Goal: Feedback & Contribution: Leave review/rating

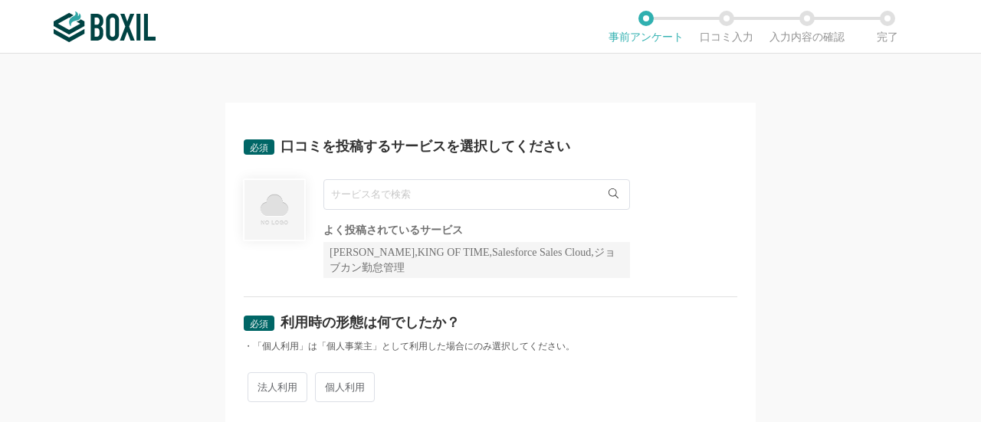
click at [378, 185] on input "text" at bounding box center [476, 194] width 307 height 31
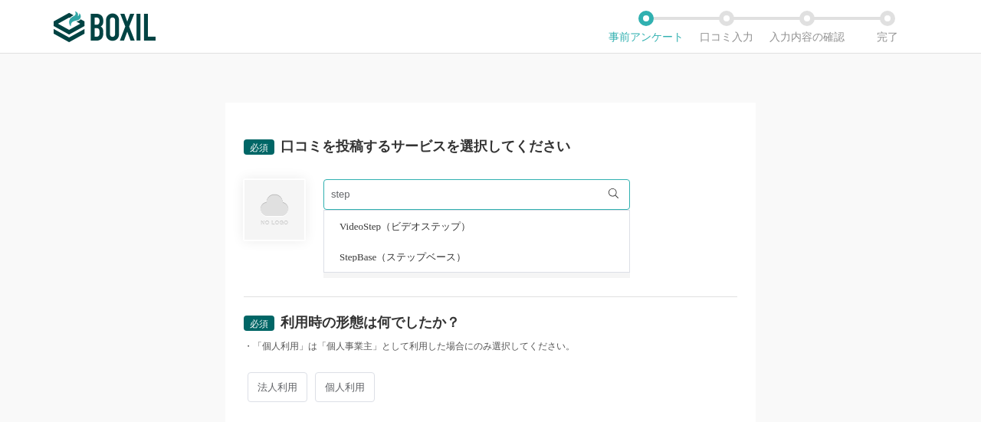
click at [374, 252] on span "StepBase（ステップベース）" at bounding box center [403, 257] width 126 height 10
type input "StepBase（ステップベース）"
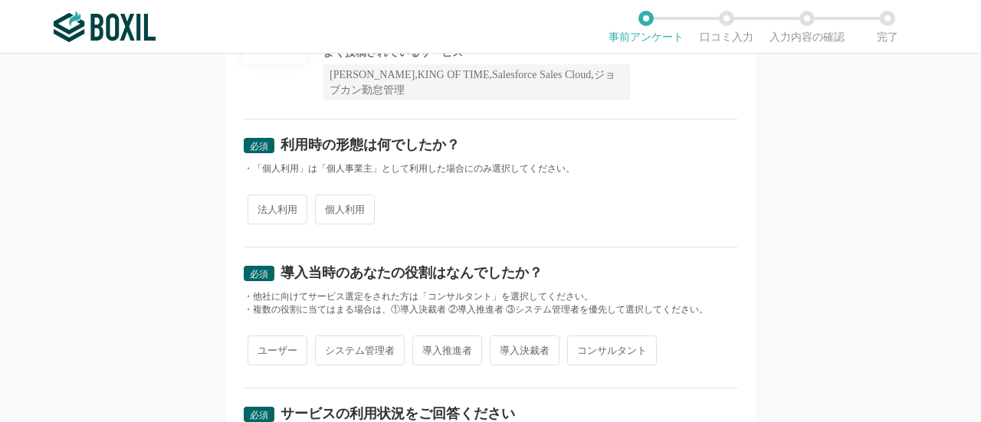
scroll to position [181, 0]
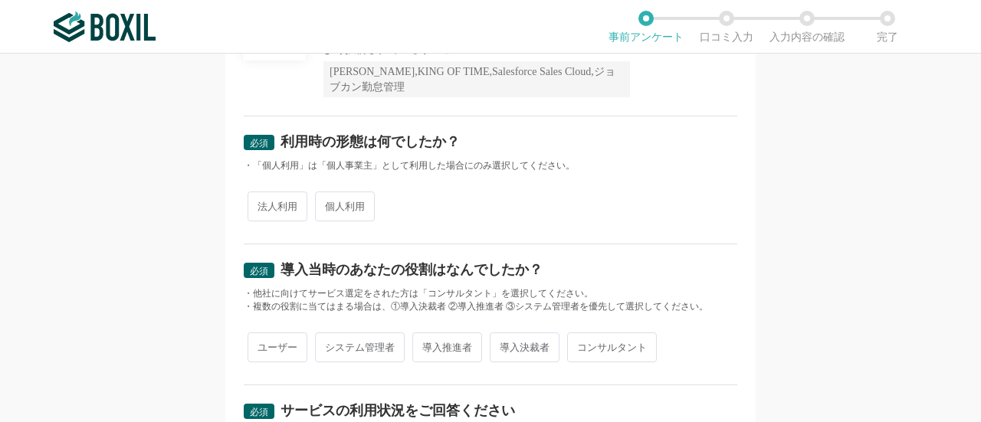
click at [277, 208] on span "法人利用" at bounding box center [278, 207] width 60 height 30
click at [261, 204] on input "法人利用" at bounding box center [256, 199] width 10 height 10
radio input "true"
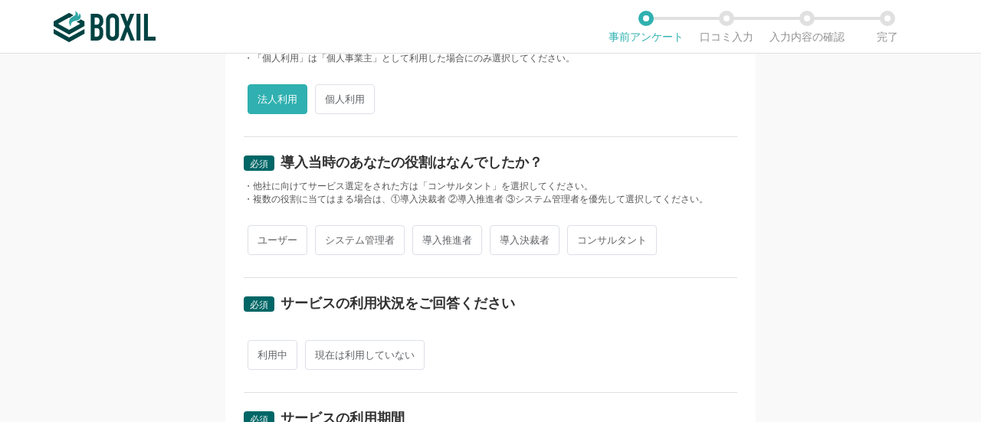
scroll to position [287, 0]
click at [437, 241] on span "導入推進者" at bounding box center [447, 241] width 70 height 30
click at [426, 238] on input "導入推進者" at bounding box center [421, 233] width 10 height 10
radio input "true"
click at [521, 237] on span "導入決裁者" at bounding box center [525, 241] width 70 height 30
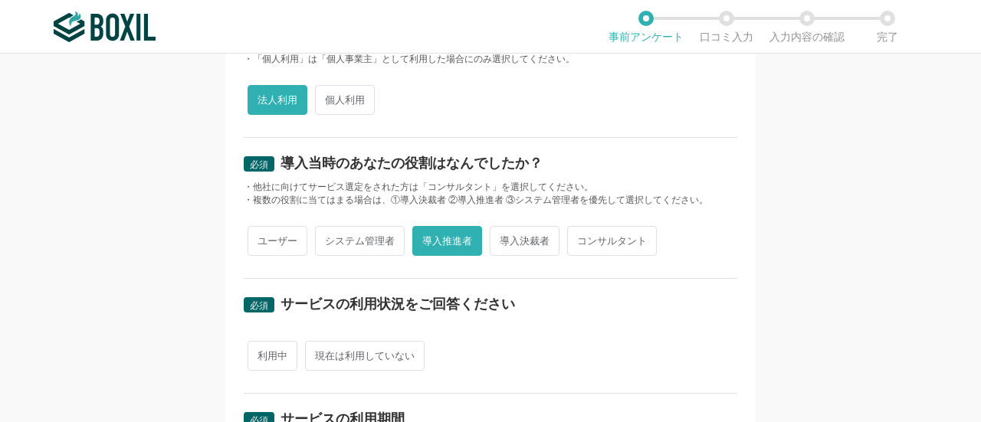
click at [504, 237] on input "導入決裁者" at bounding box center [499, 233] width 10 height 10
radio input "true"
radio input "false"
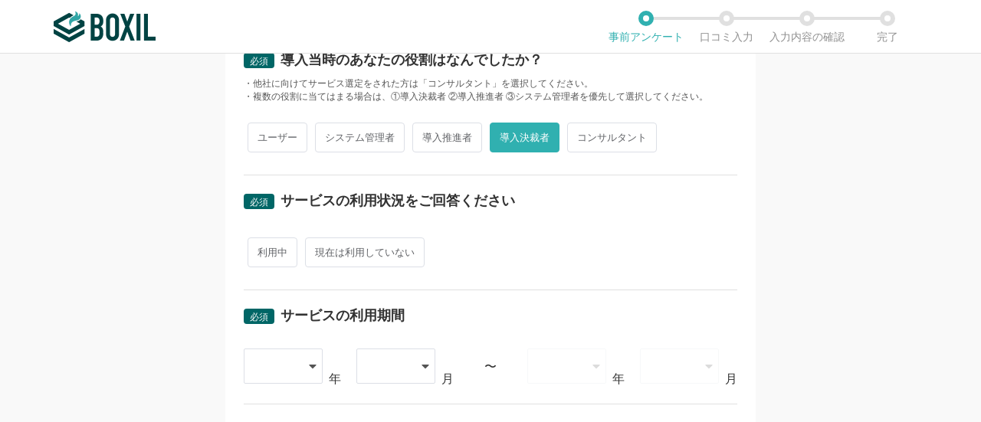
scroll to position [390, 0]
click at [258, 264] on span "利用中" at bounding box center [273, 253] width 50 height 30
click at [258, 251] on input "利用中" at bounding box center [256, 246] width 10 height 10
radio input "true"
click at [272, 361] on div at bounding box center [276, 367] width 45 height 34
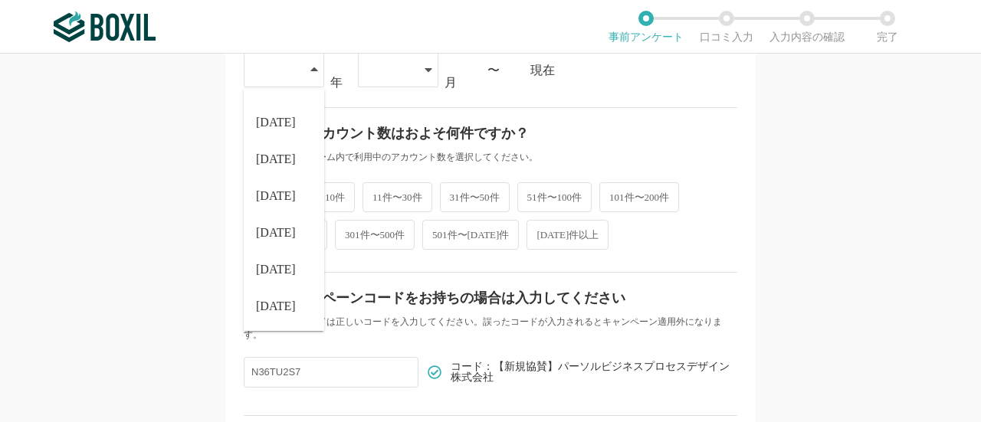
scroll to position [688, 0]
click at [264, 300] on span "[DATE]" at bounding box center [276, 306] width 40 height 12
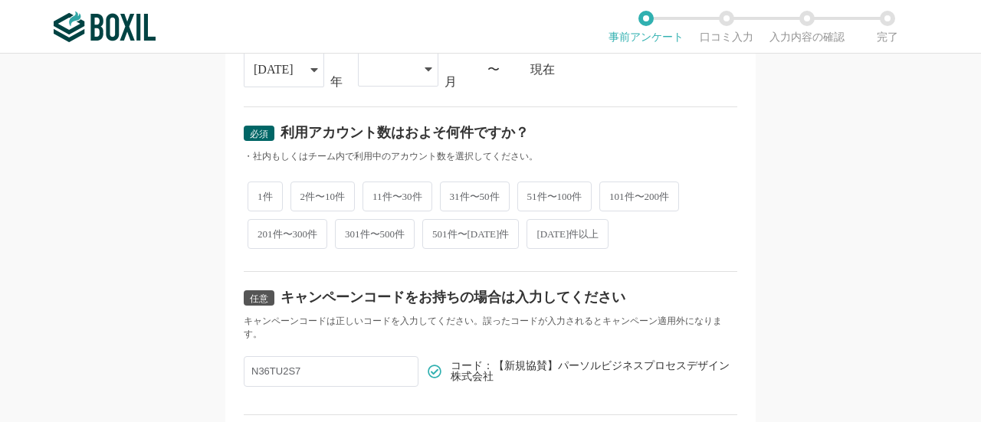
click at [374, 71] on div at bounding box center [390, 69] width 45 height 34
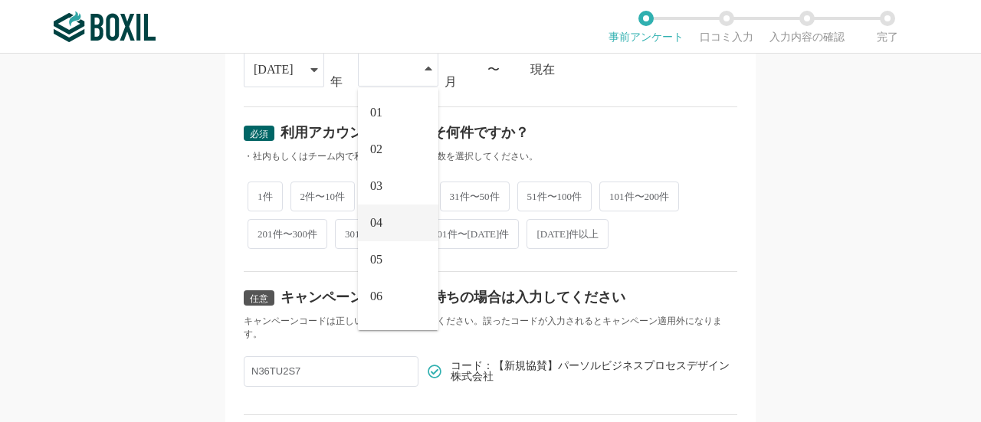
click at [385, 215] on li "04" at bounding box center [398, 223] width 80 height 37
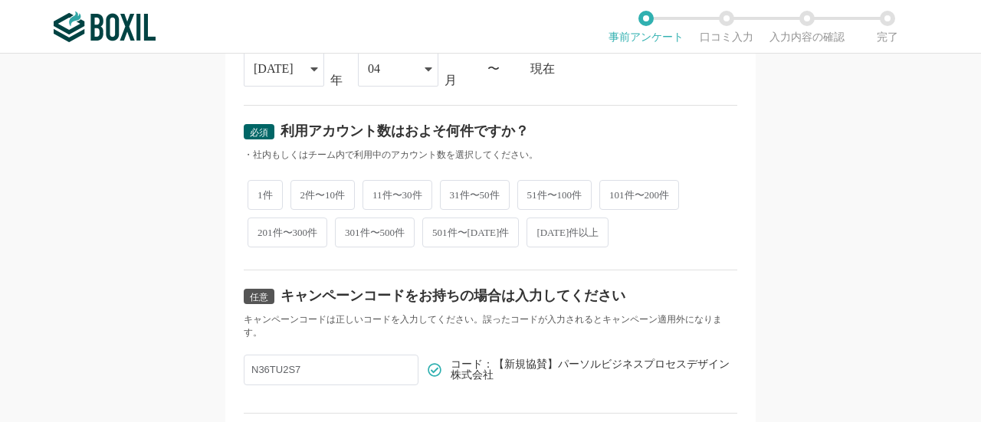
click at [119, 191] on div "必須 口コミを投稿するサービスを選択してください StepBase（ステップベース） StepBase（ステップベース） よく投稿されているサービス Sans…" at bounding box center [490, 238] width 981 height 369
click at [260, 193] on span "1件" at bounding box center [265, 195] width 35 height 30
click at [260, 192] on input "1件" at bounding box center [256, 187] width 10 height 10
radio input "true"
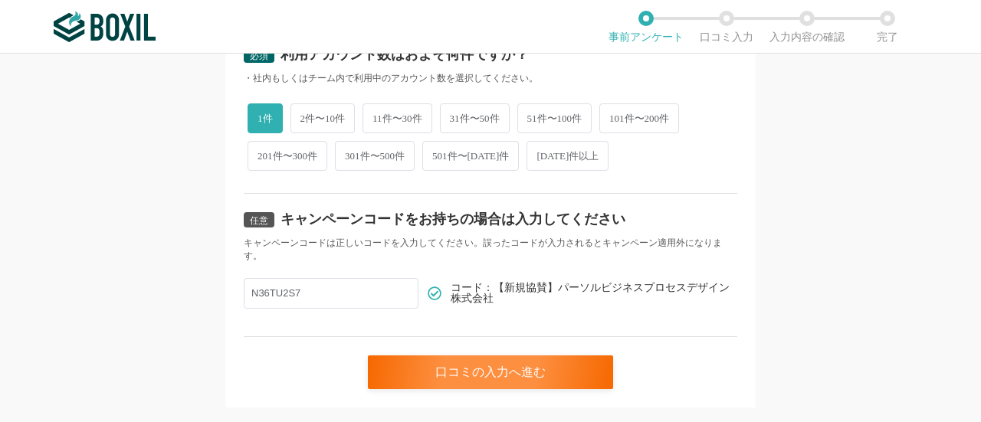
scroll to position [794, 0]
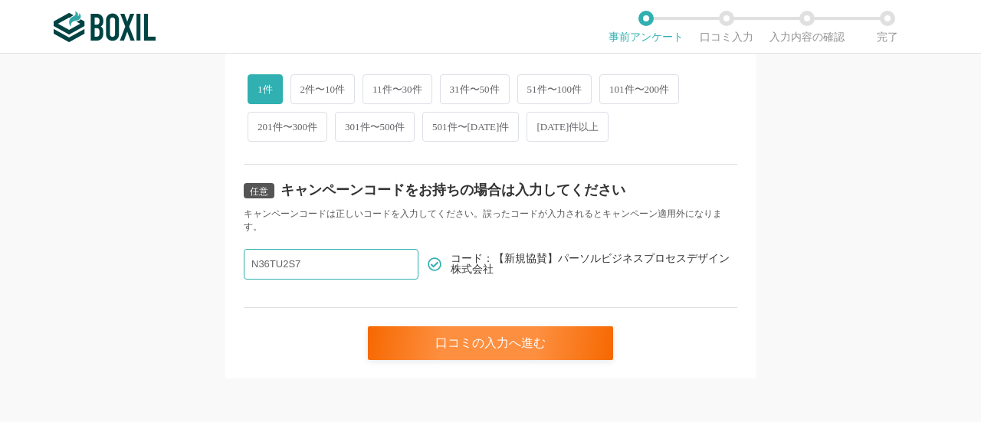
drag, startPoint x: 342, startPoint y: 255, endPoint x: 230, endPoint y: 244, distance: 112.5
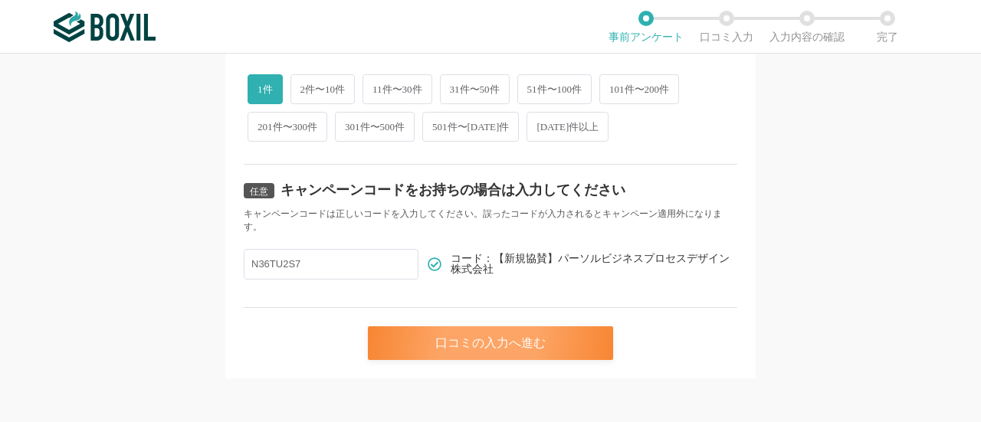
click at [428, 342] on div "口コミの入力へ進む" at bounding box center [490, 344] width 245 height 34
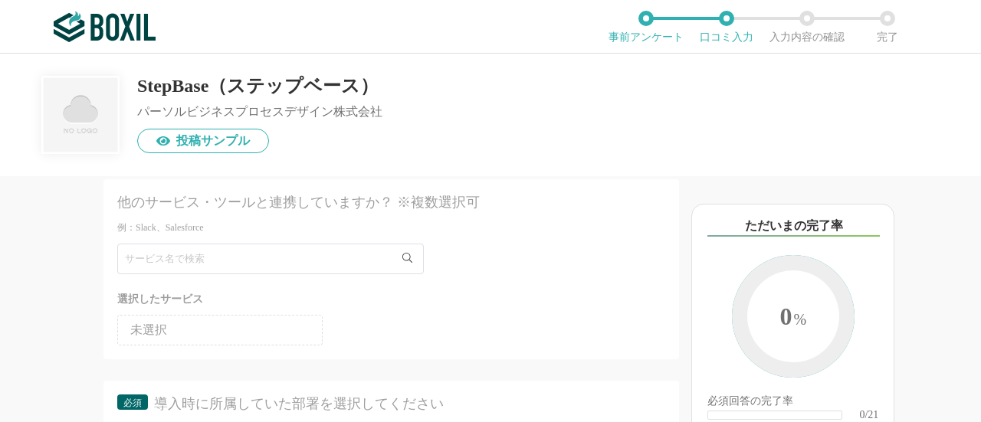
scroll to position [27, 0]
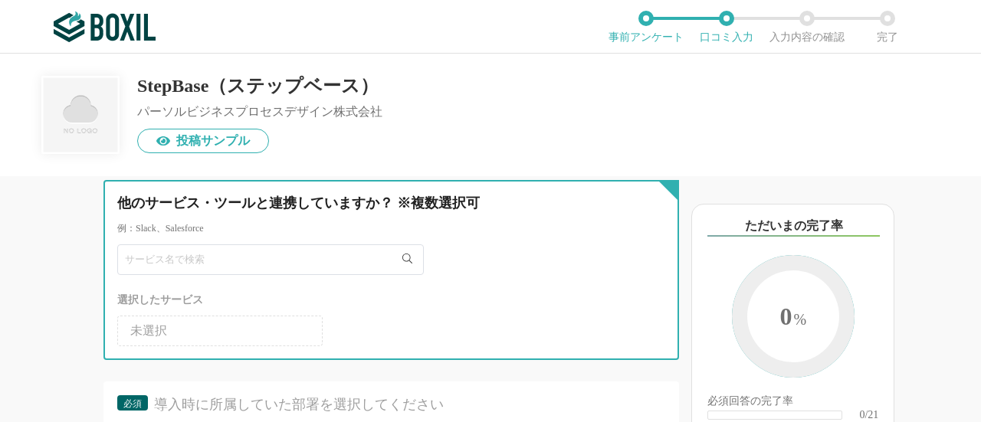
click at [273, 252] on input "text" at bounding box center [270, 259] width 307 height 31
type input "Bizer"
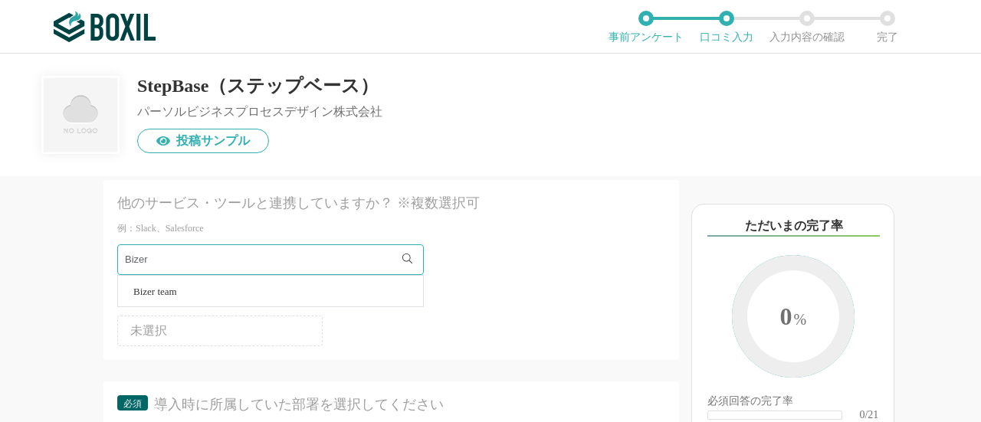
click at [224, 290] on li "Bizer team" at bounding box center [270, 291] width 305 height 31
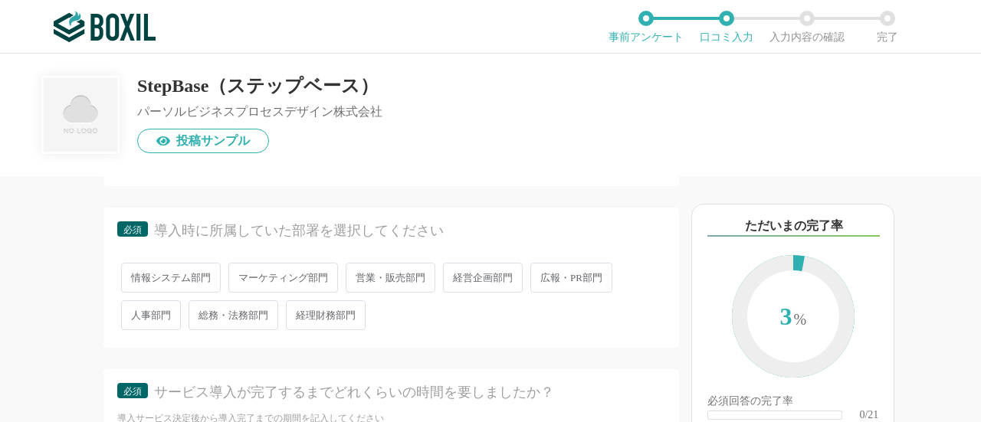
scroll to position [202, 0]
click at [472, 284] on span "経営企画部門" at bounding box center [483, 277] width 80 height 30
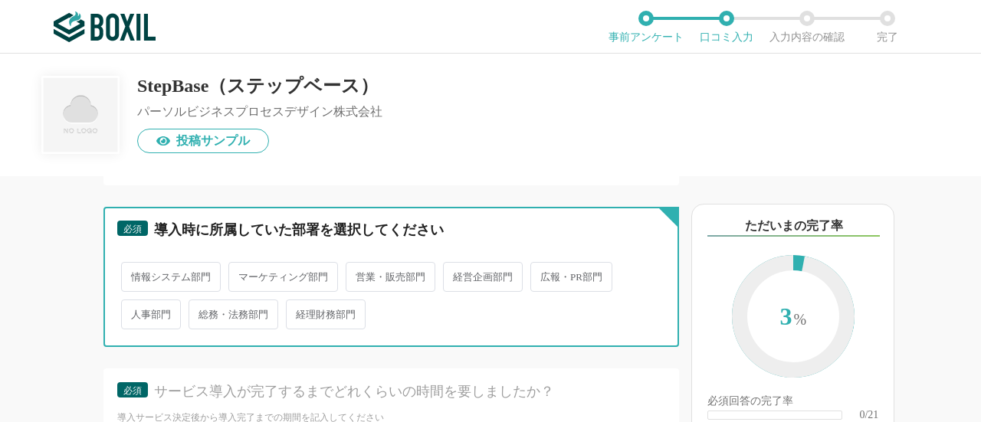
click at [457, 274] on input "経営企画部門" at bounding box center [452, 269] width 10 height 10
radio input "true"
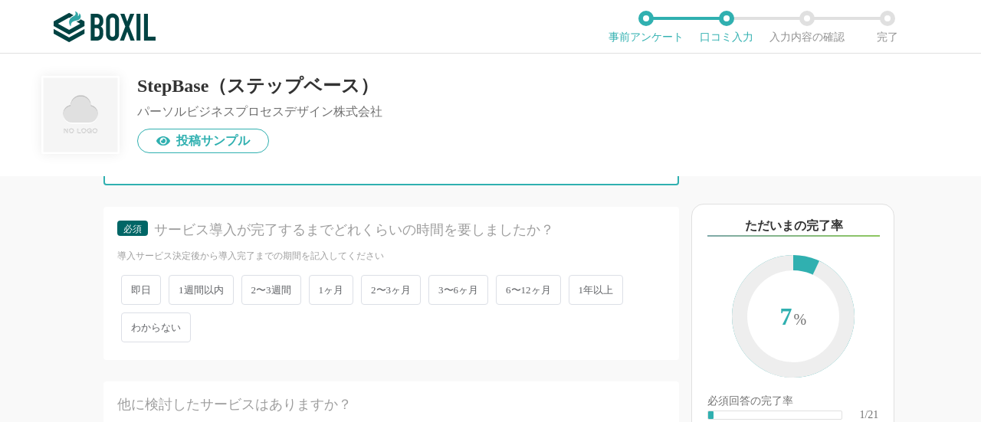
scroll to position [364, 0]
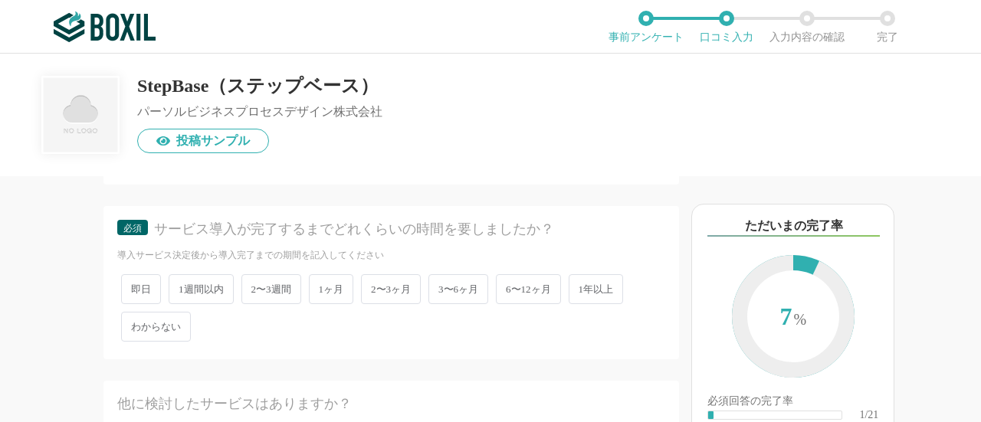
click at [287, 293] on span "2〜3週間" at bounding box center [271, 289] width 60 height 30
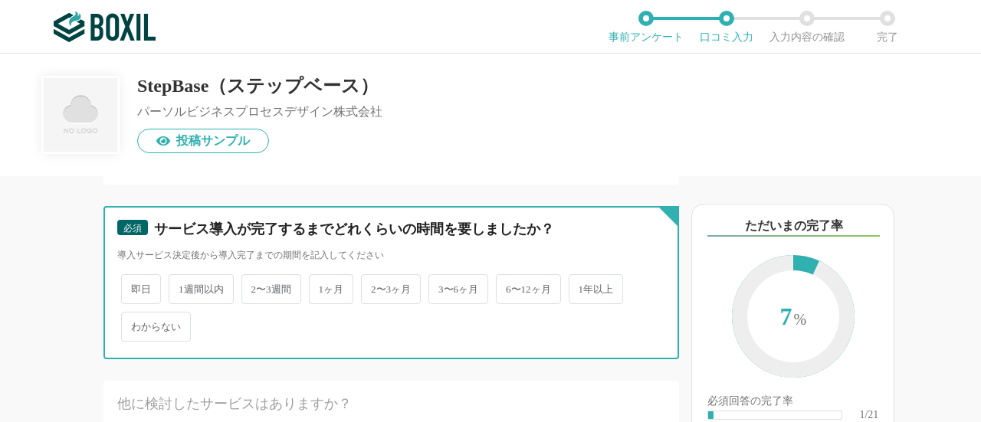
click at [255, 287] on input "2〜3週間" at bounding box center [250, 282] width 10 height 10
radio input "true"
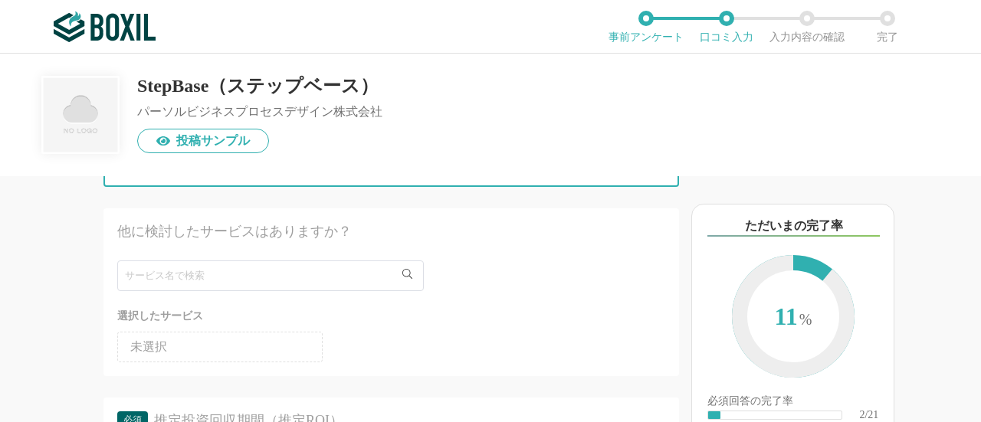
scroll to position [536, 0]
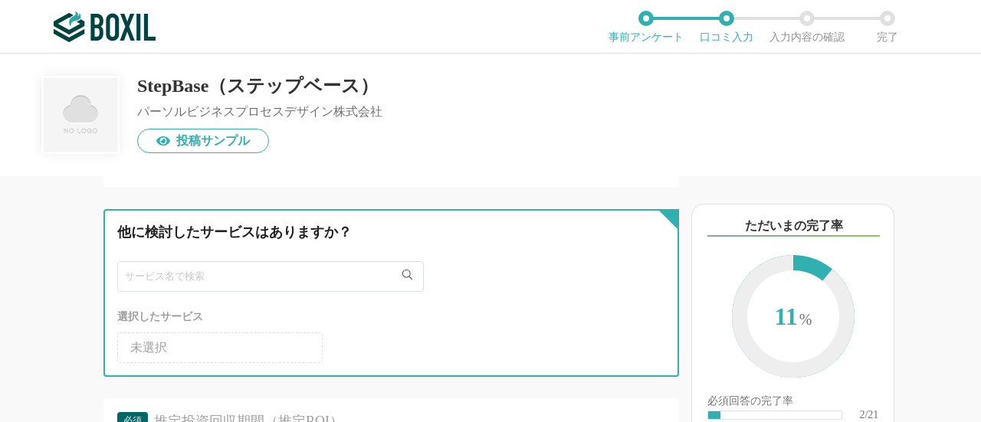
click at [265, 281] on input "text" at bounding box center [270, 276] width 307 height 31
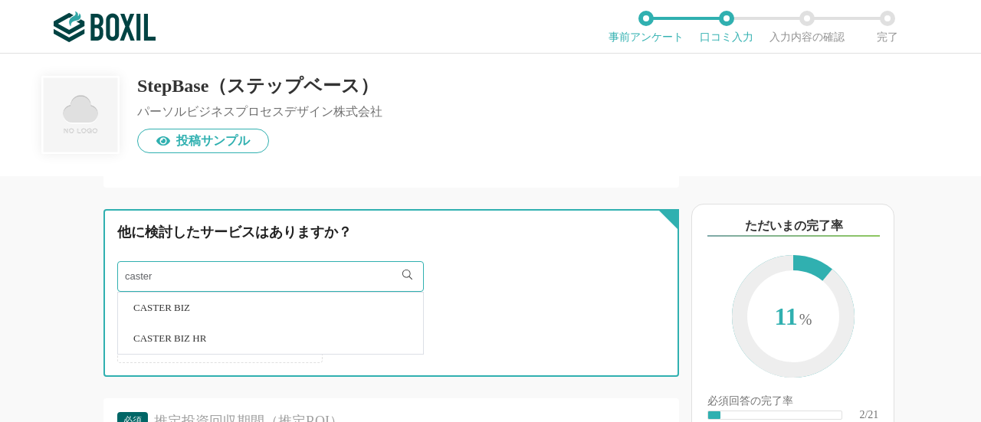
type input "caster"
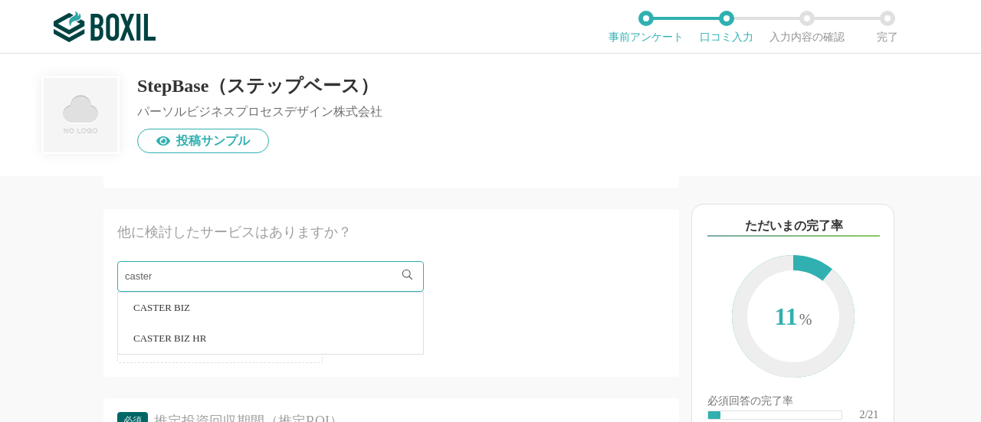
click at [231, 298] on li "CASTER BIZ" at bounding box center [270, 308] width 305 height 31
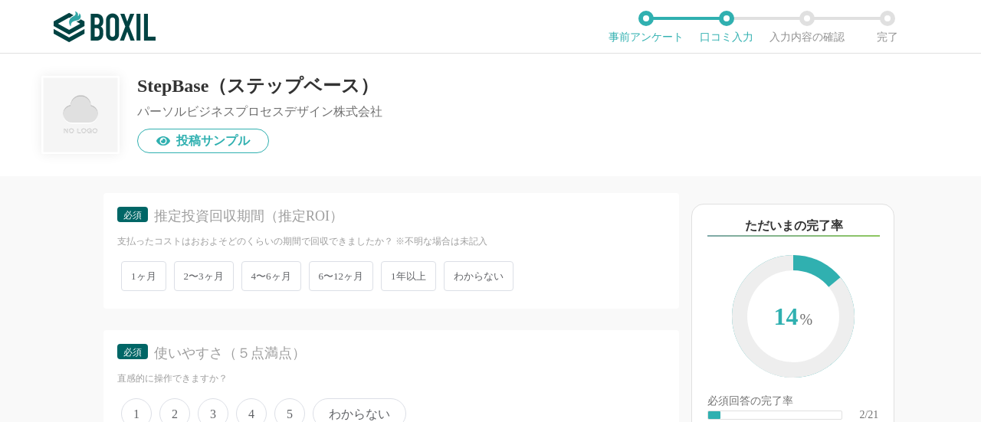
scroll to position [743, 0]
click at [210, 277] on span "2〜3ヶ月" at bounding box center [204, 274] width 60 height 30
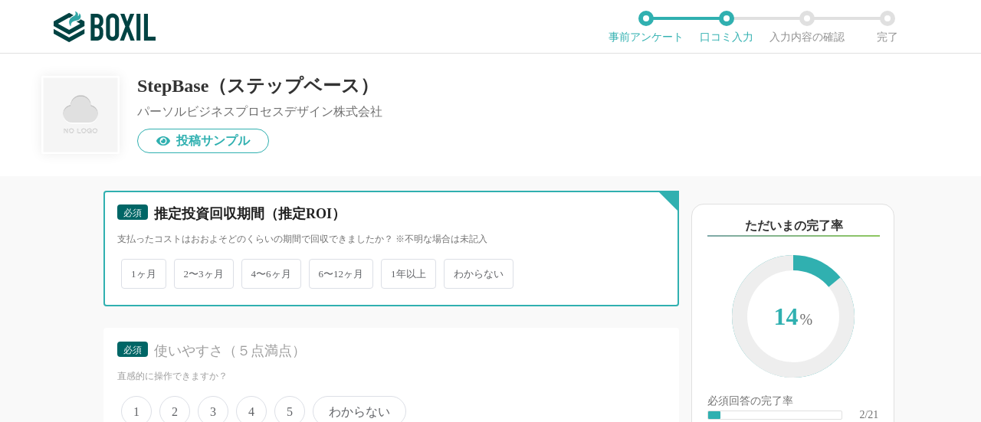
click at [188, 271] on input "2〜3ヶ月" at bounding box center [183, 266] width 10 height 10
radio input "true"
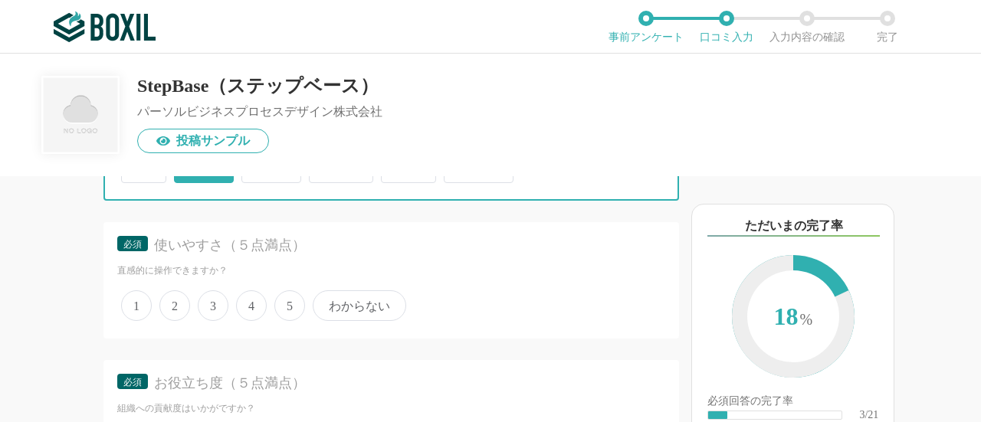
scroll to position [850, 0]
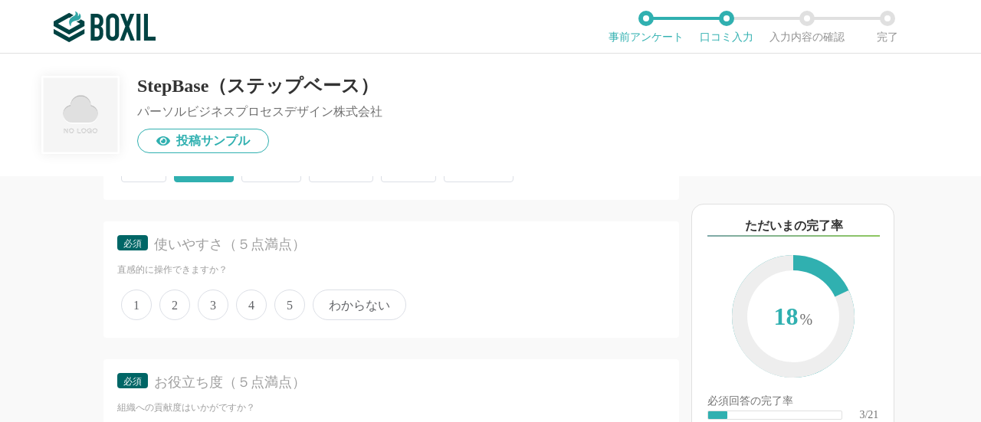
click at [284, 301] on span "5" at bounding box center [289, 305] width 31 height 31
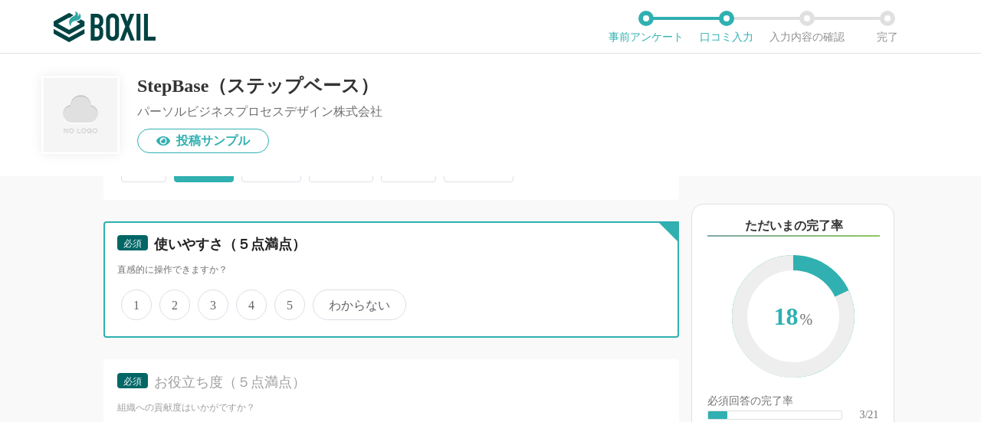
click at [284, 301] on input "5" at bounding box center [283, 297] width 10 height 10
radio input "true"
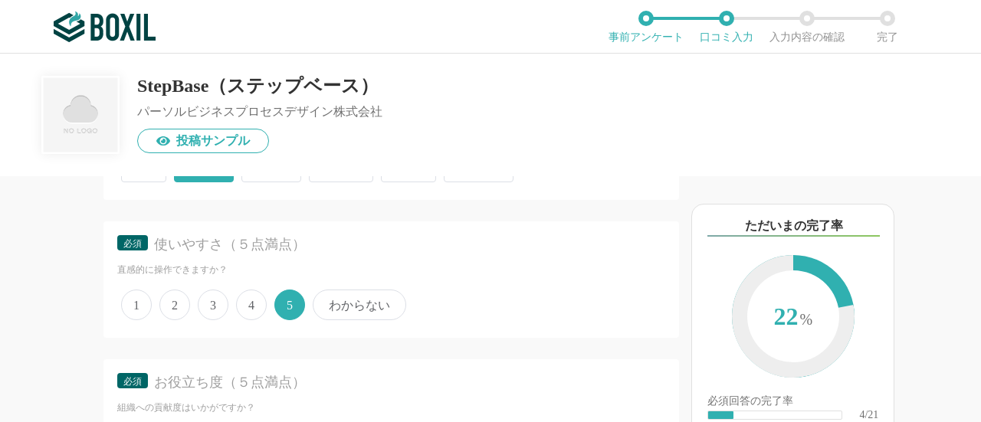
drag, startPoint x: 284, startPoint y: 301, endPoint x: 94, endPoint y: 301, distance: 190.8
click at [94, 301] on div "他のサービス・ツールと連携していますか？ ※複数選択可 例：Slack、Salesforce 選択したサービス 未選択 Bizer team 必須 導入時に所…" at bounding box center [339, 299] width 679 height 246
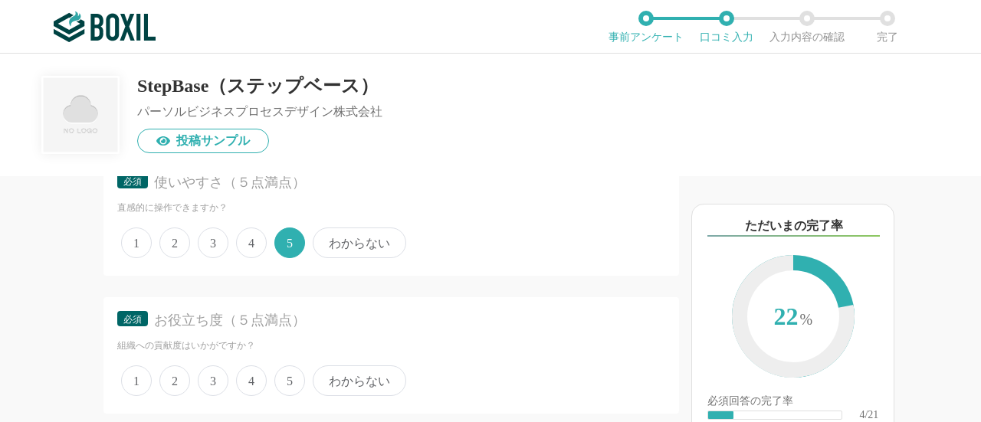
click at [290, 378] on span "5" at bounding box center [289, 381] width 31 height 31
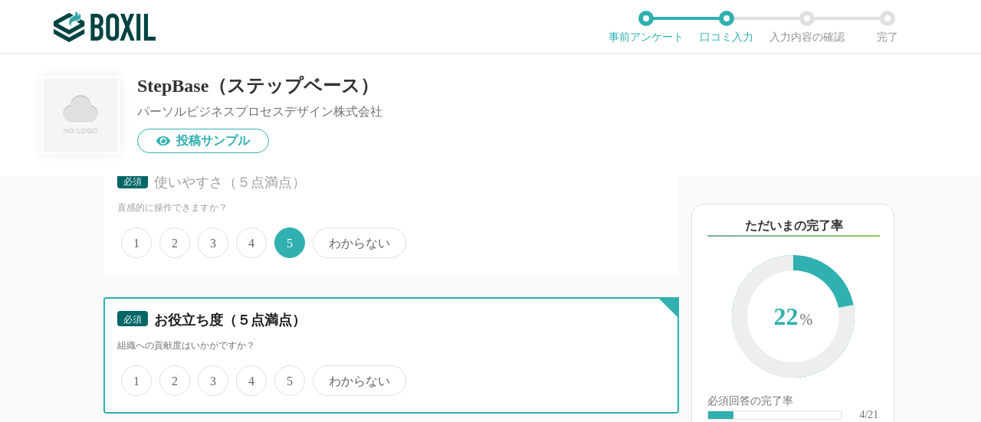
click at [288, 378] on input "5" at bounding box center [283, 373] width 10 height 10
radio input "true"
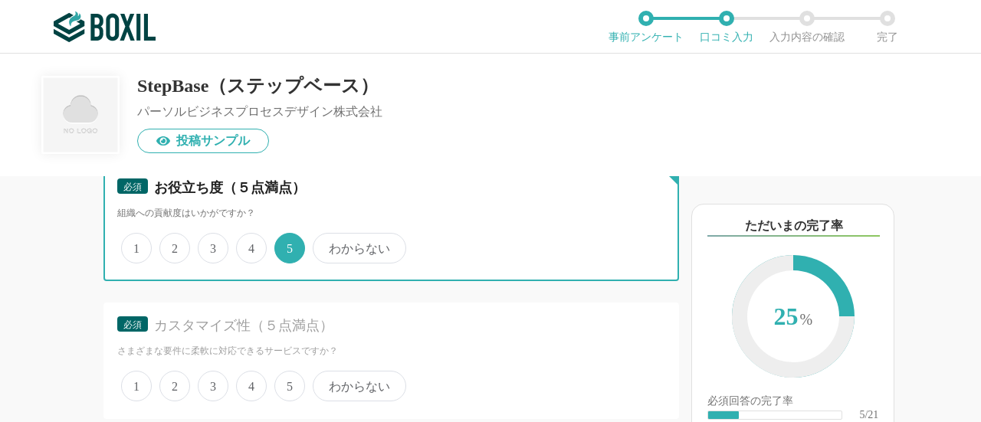
scroll to position [1048, 0]
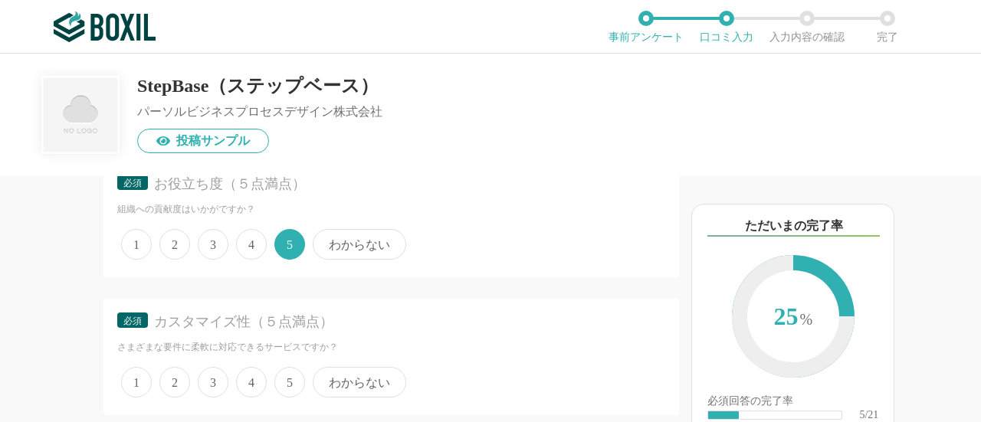
click at [284, 375] on span "5" at bounding box center [289, 382] width 31 height 31
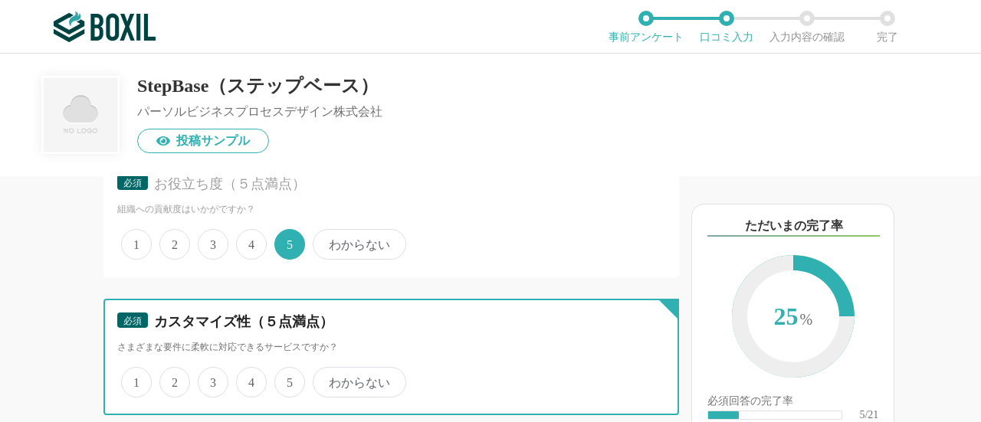
click at [284, 375] on input "5" at bounding box center [283, 374] width 10 height 10
radio input "true"
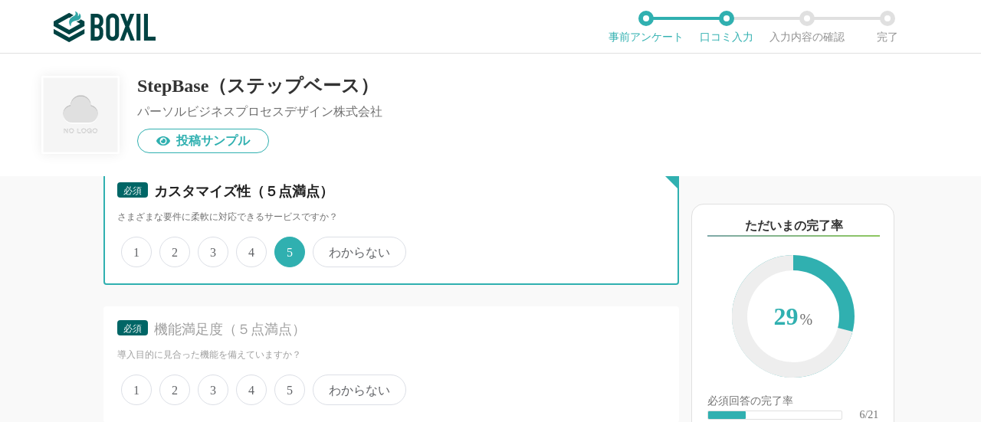
scroll to position [1180, 0]
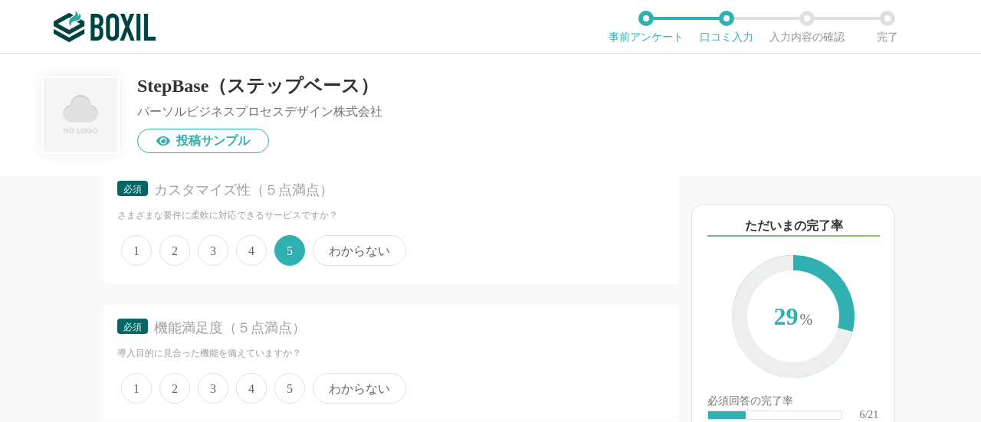
click at [295, 380] on span "5" at bounding box center [289, 388] width 31 height 31
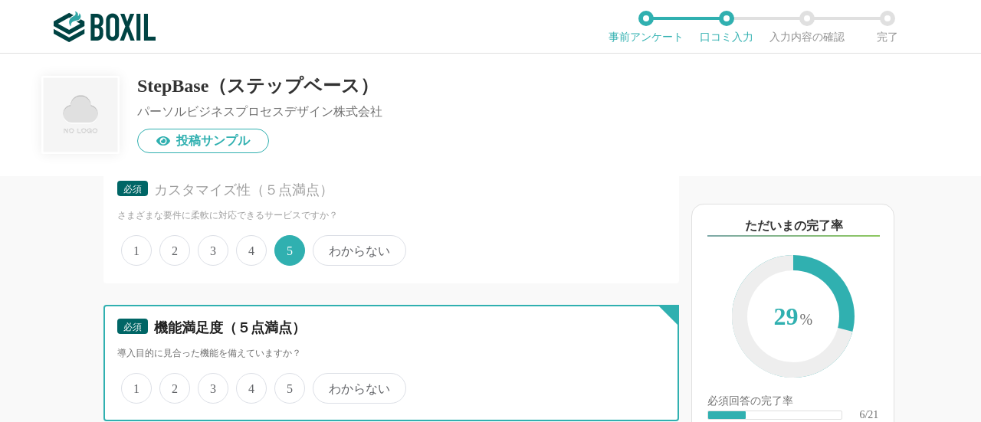
click at [288, 380] on input "5" at bounding box center [283, 381] width 10 height 10
radio input "true"
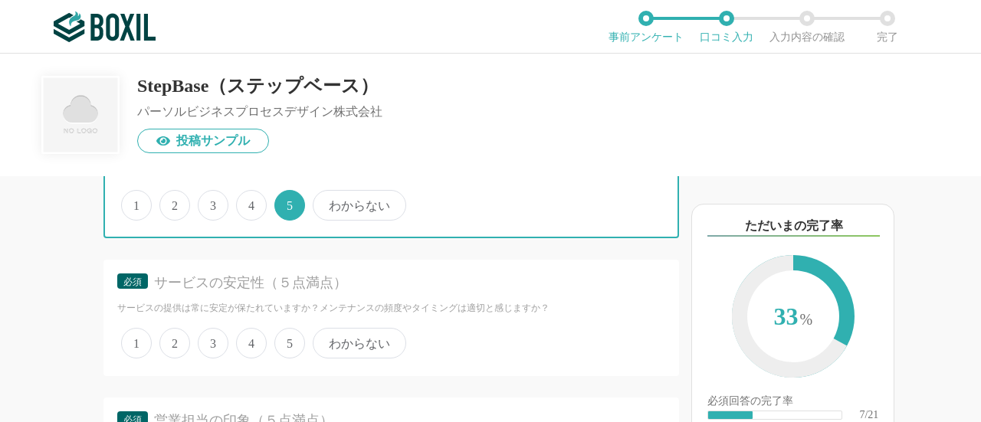
scroll to position [1373, 0]
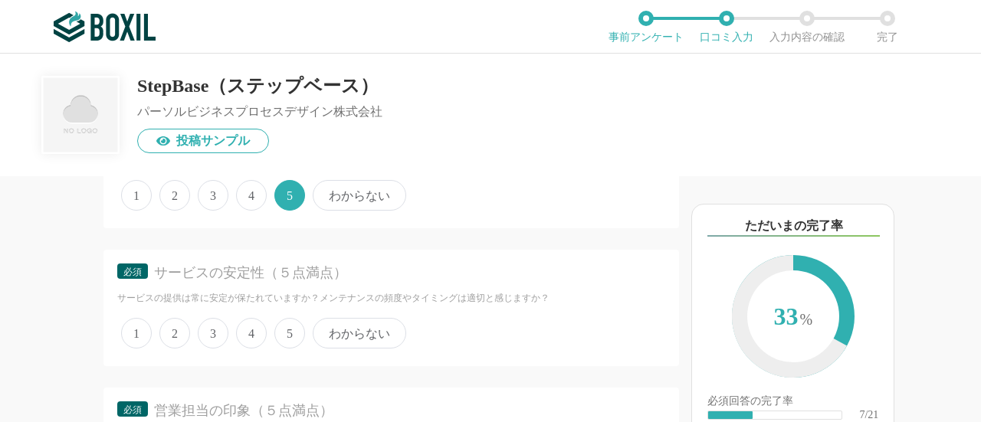
click at [298, 327] on span "5" at bounding box center [289, 333] width 31 height 31
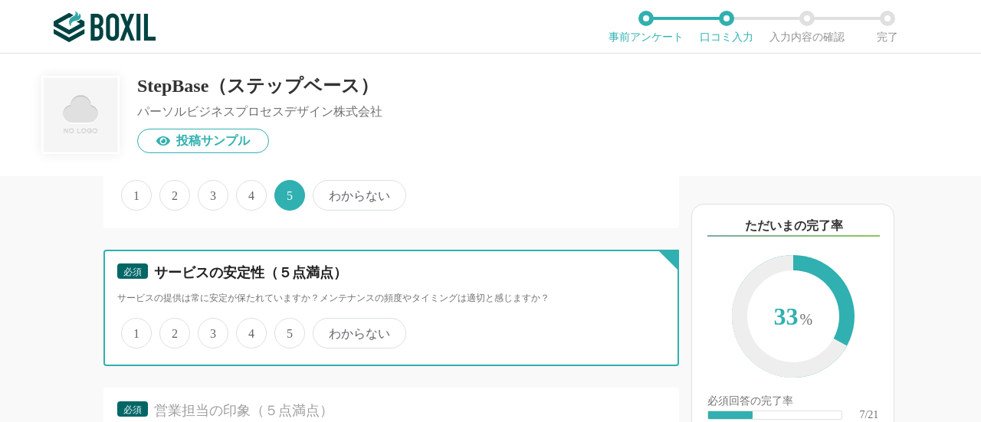
click at [288, 327] on input "5" at bounding box center [283, 325] width 10 height 10
radio input "true"
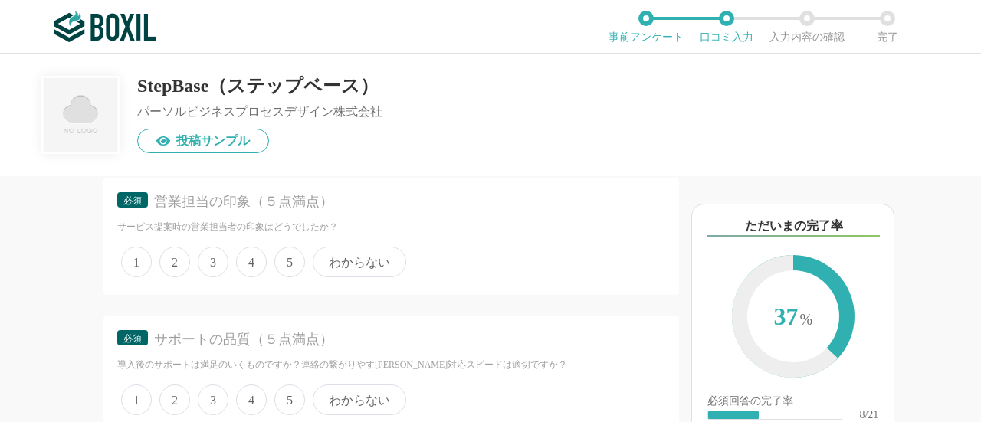
scroll to position [1620, 0]
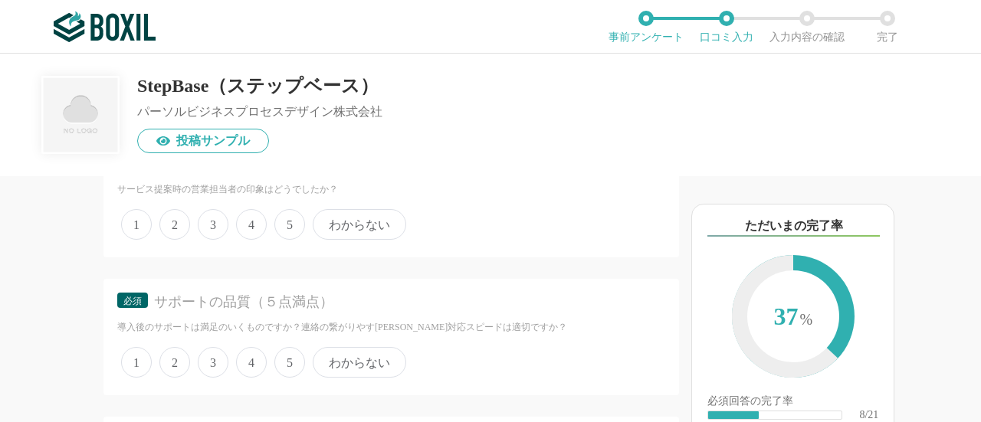
click at [297, 218] on span "5" at bounding box center [289, 224] width 31 height 31
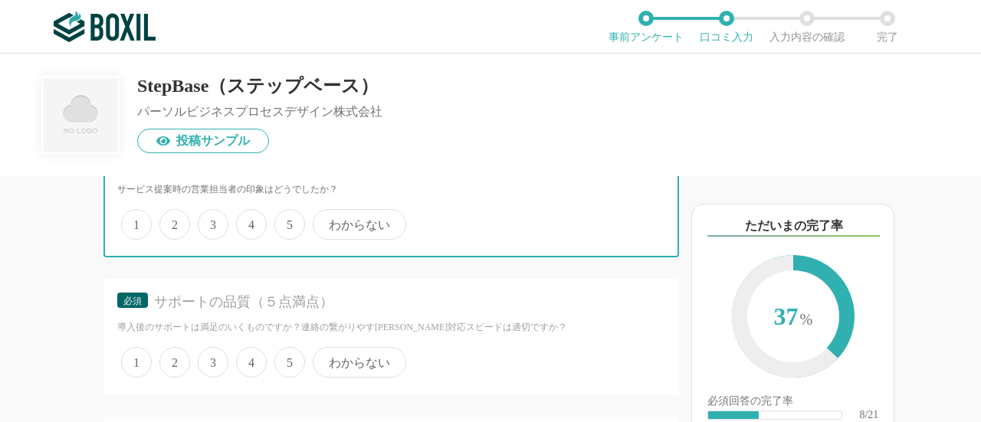
click at [288, 218] on input "5" at bounding box center [283, 217] width 10 height 10
radio input "true"
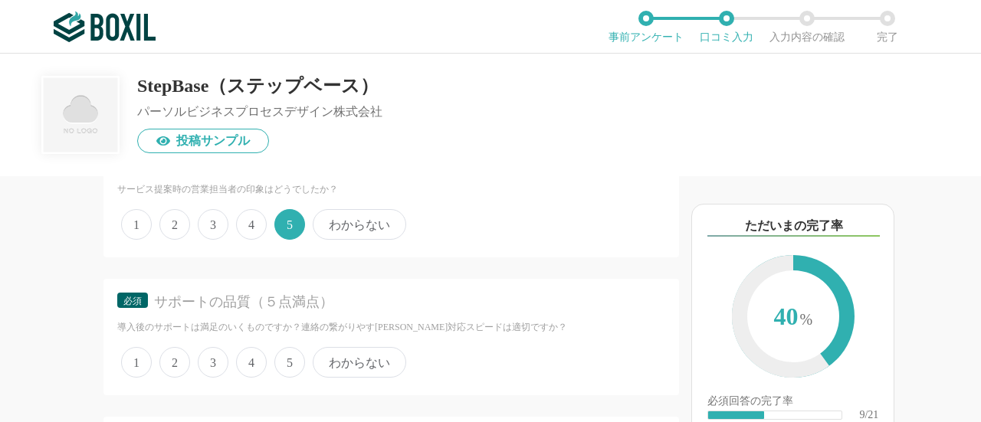
click at [287, 356] on span "5" at bounding box center [289, 362] width 31 height 31
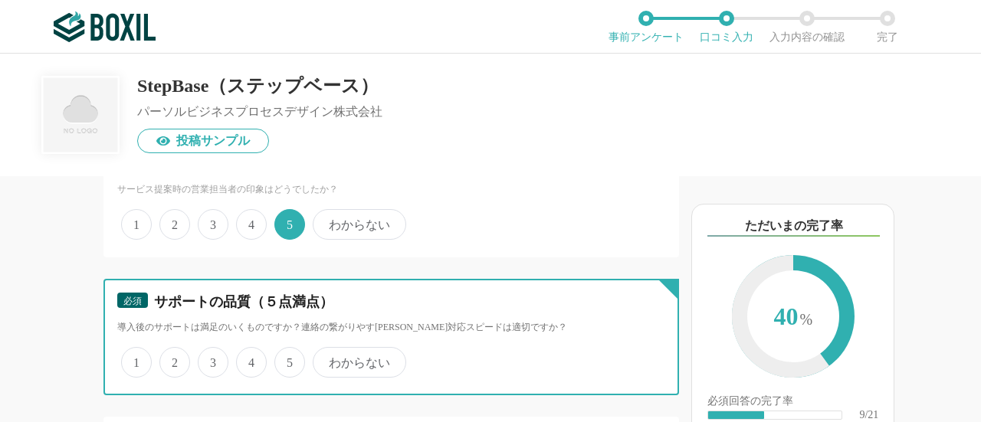
click at [287, 356] on input "5" at bounding box center [283, 354] width 10 height 10
radio input "true"
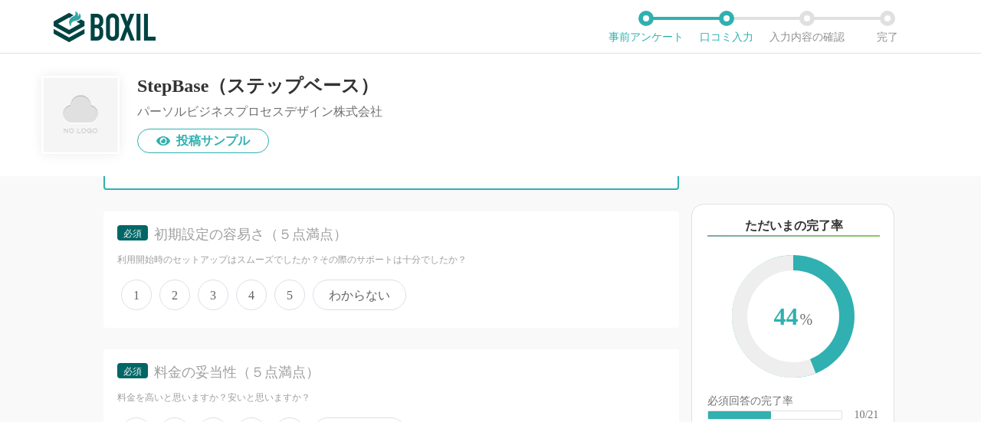
scroll to position [1815, 0]
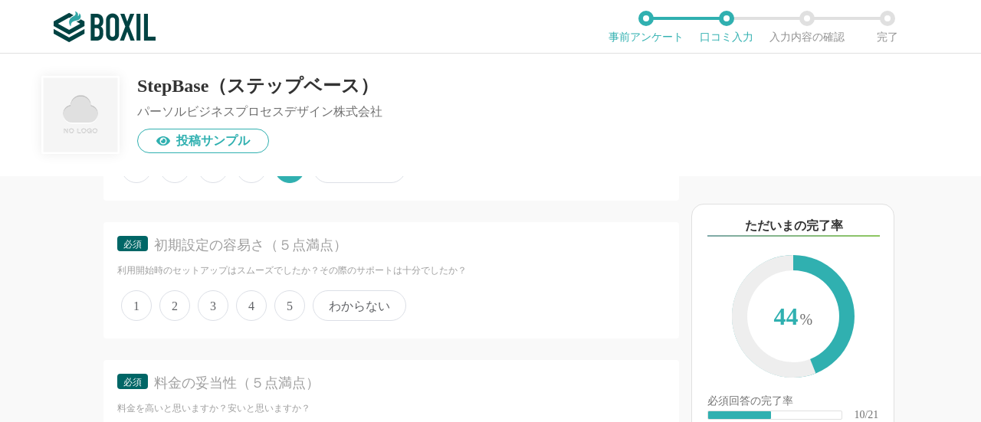
click at [294, 297] on span "5" at bounding box center [289, 305] width 31 height 31
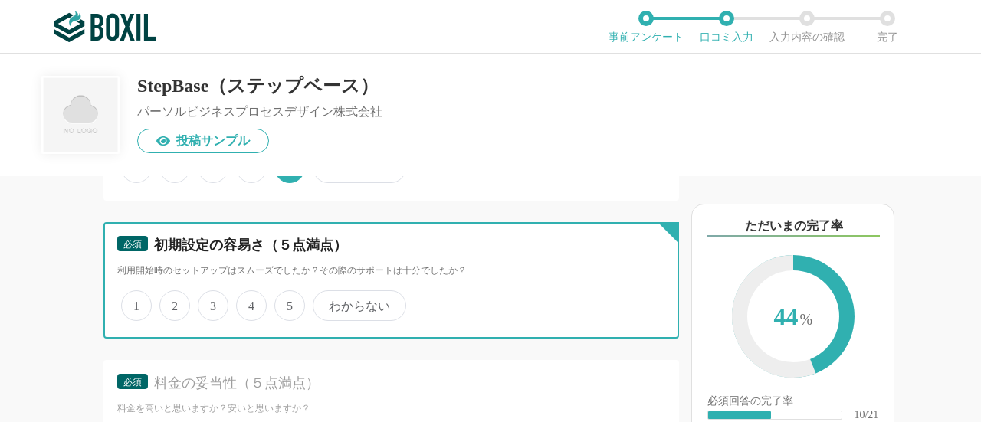
click at [288, 297] on input "5" at bounding box center [283, 298] width 10 height 10
radio input "true"
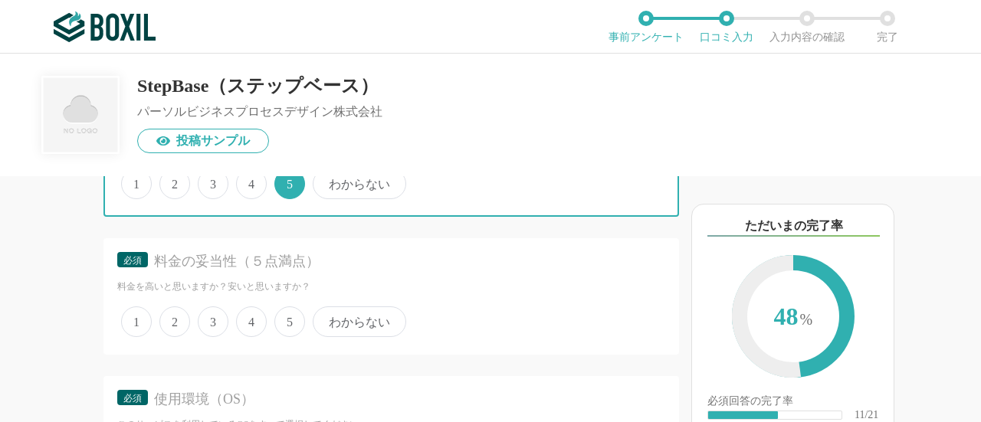
scroll to position [1938, 0]
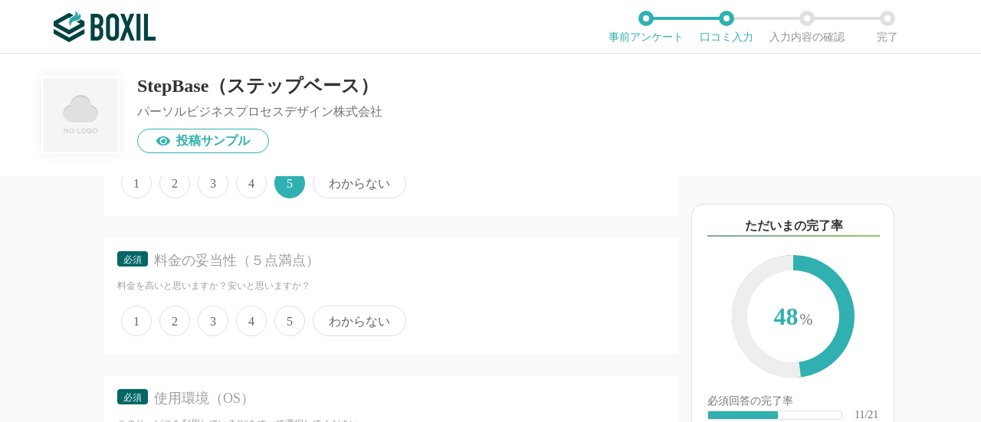
click at [264, 317] on span "4" at bounding box center [251, 321] width 31 height 31
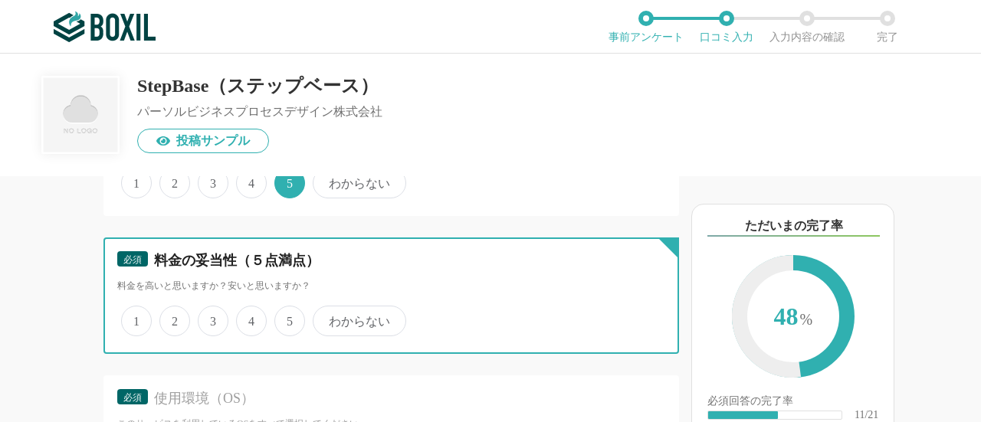
click at [250, 317] on input "4" at bounding box center [245, 313] width 10 height 10
radio input "true"
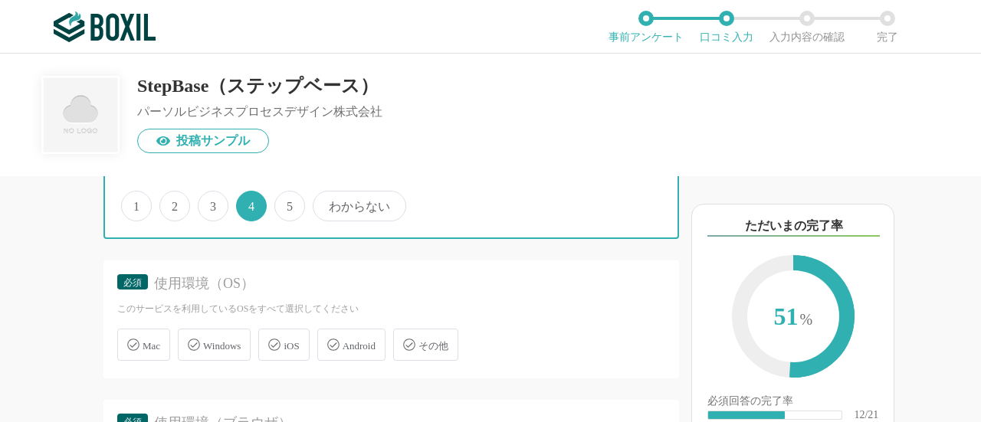
scroll to position [2058, 0]
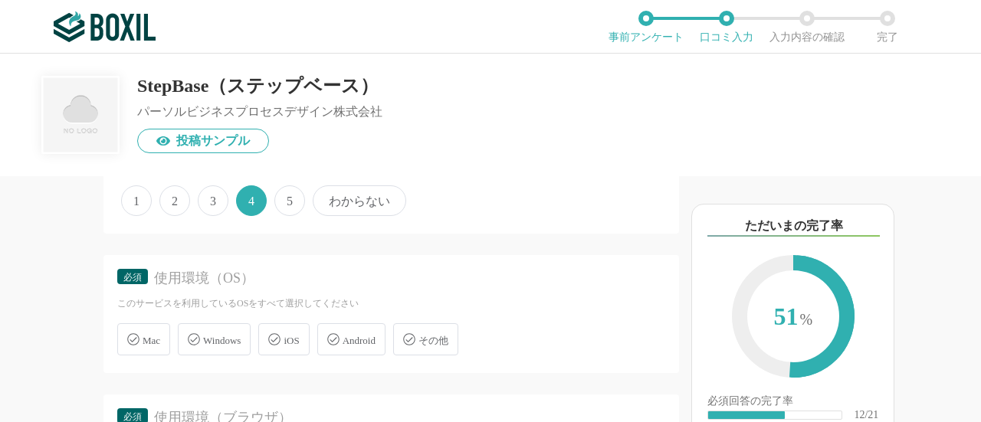
click at [155, 341] on span "Mac" at bounding box center [152, 340] width 18 height 11
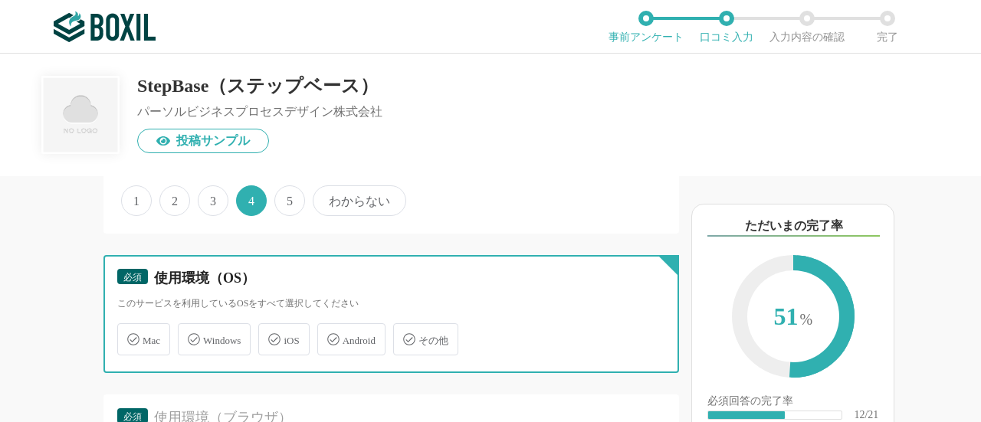
click at [130, 336] on input "Mac" at bounding box center [125, 331] width 10 height 10
checkbox input "true"
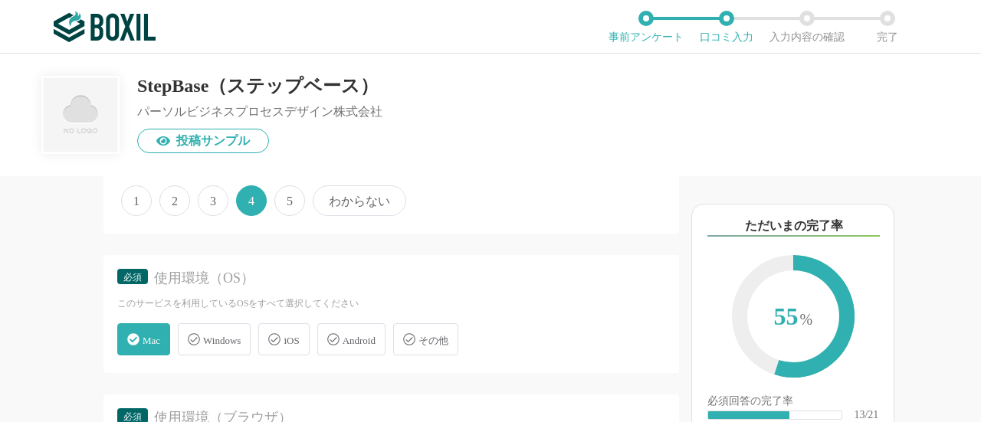
click at [215, 336] on span "Windows" at bounding box center [222, 340] width 38 height 11
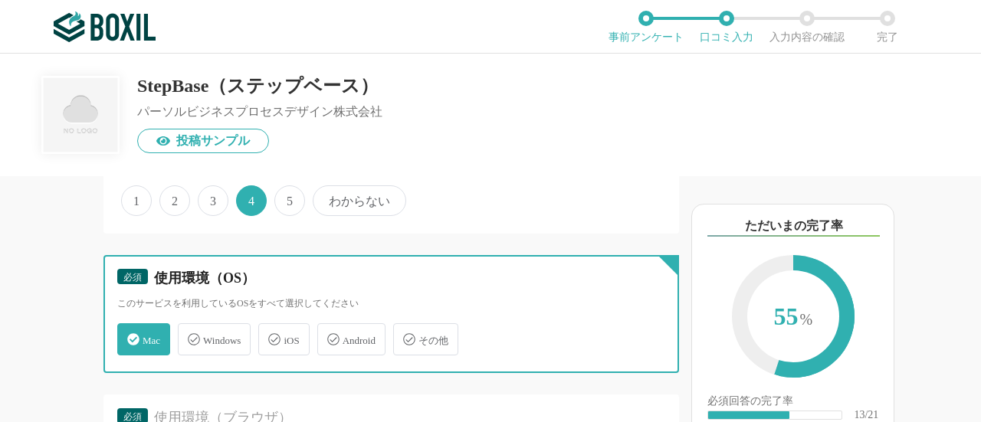
click at [191, 336] on input "Windows" at bounding box center [186, 331] width 10 height 10
checkbox input "true"
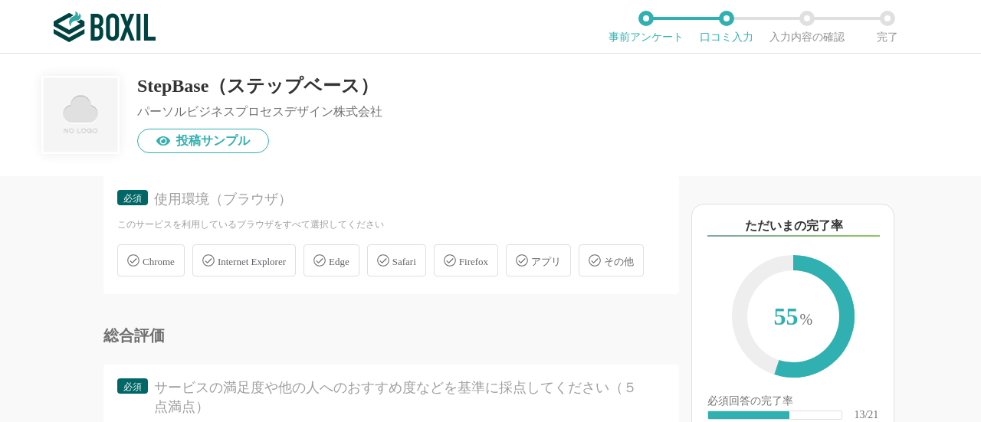
scroll to position [2288, 0]
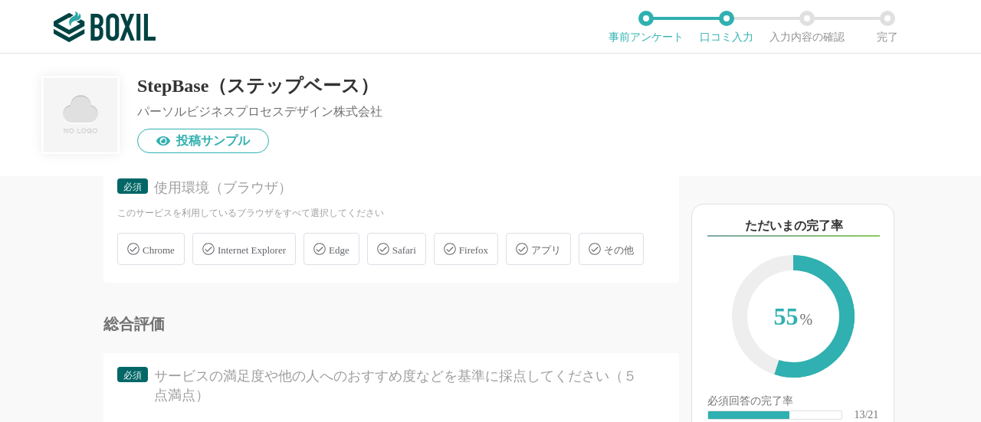
click at [174, 248] on span "Chrome" at bounding box center [159, 249] width 32 height 11
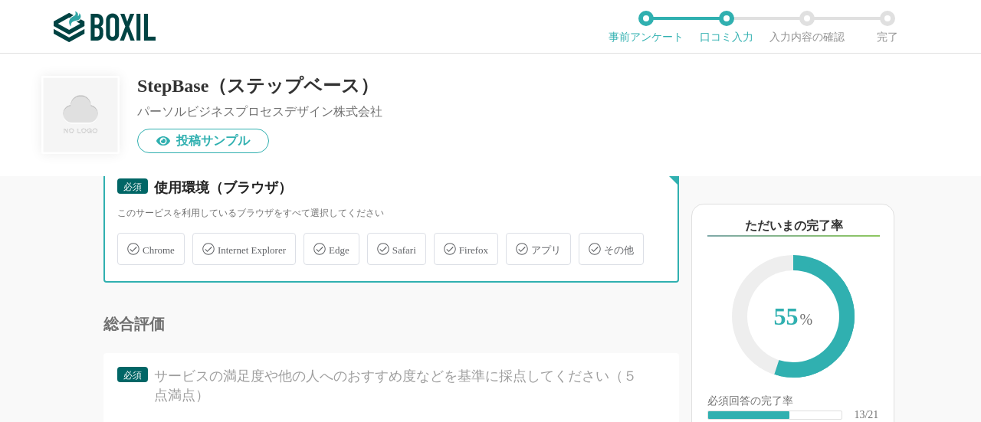
click at [130, 245] on input "Chrome" at bounding box center [125, 240] width 10 height 10
checkbox input "true"
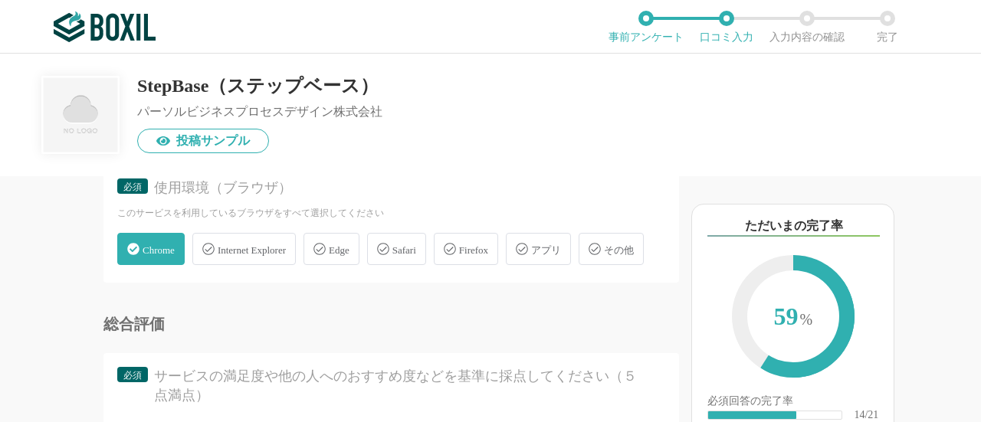
click at [344, 260] on div "Edge" at bounding box center [332, 249] width 56 height 32
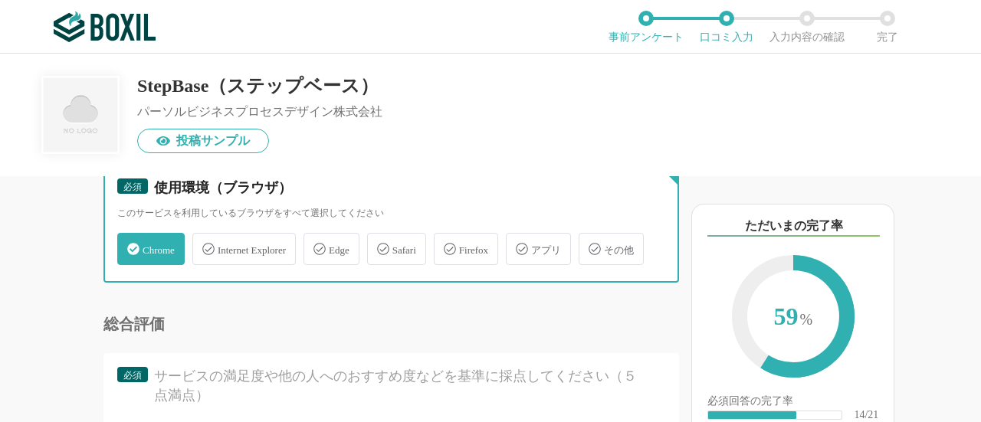
click at [317, 245] on input "Edge" at bounding box center [312, 240] width 10 height 10
checkbox input "true"
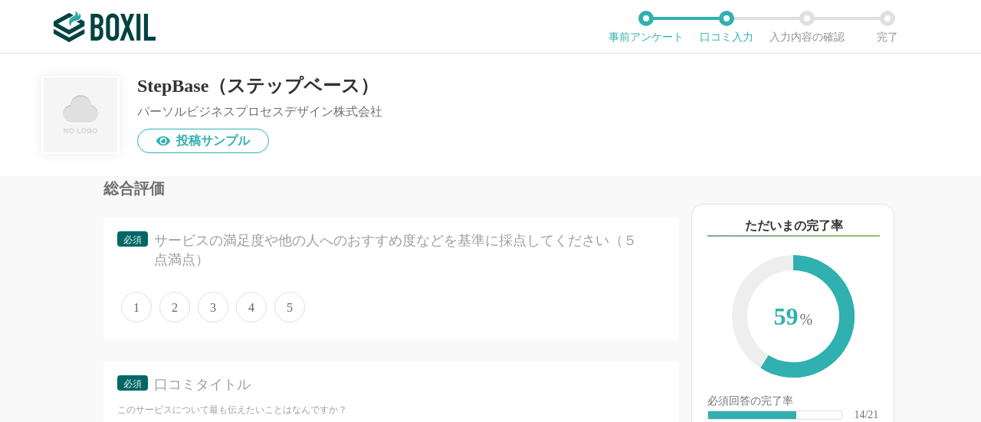
scroll to position [2427, 0]
click at [294, 320] on span "5" at bounding box center [289, 304] width 31 height 31
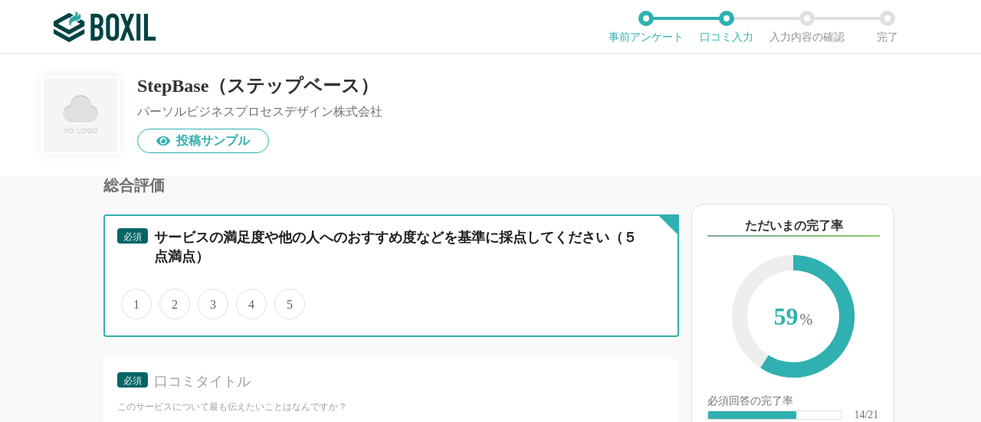
click at [288, 301] on input "5" at bounding box center [283, 296] width 10 height 10
radio input "true"
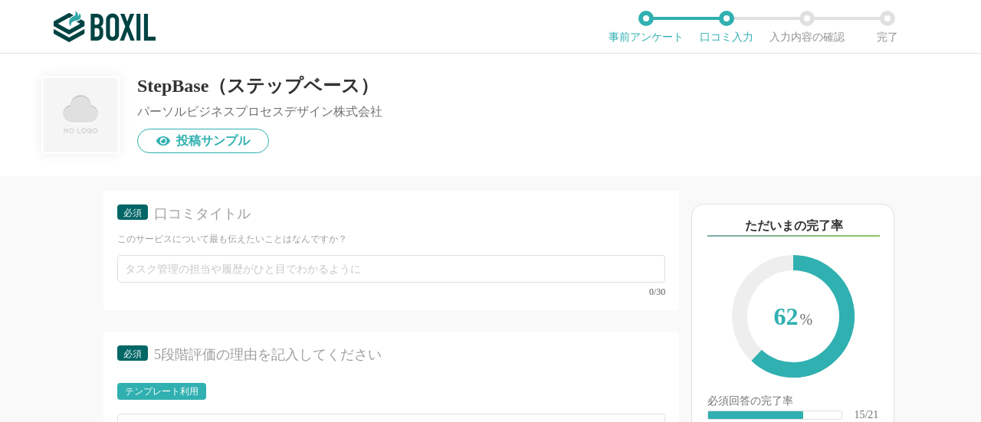
scroll to position [2596, 0]
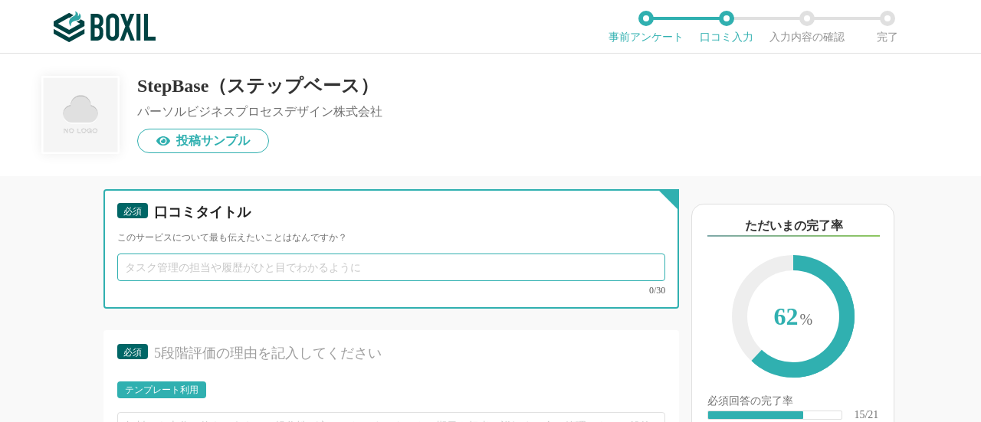
click at [376, 281] on input "text" at bounding box center [391, 268] width 548 height 28
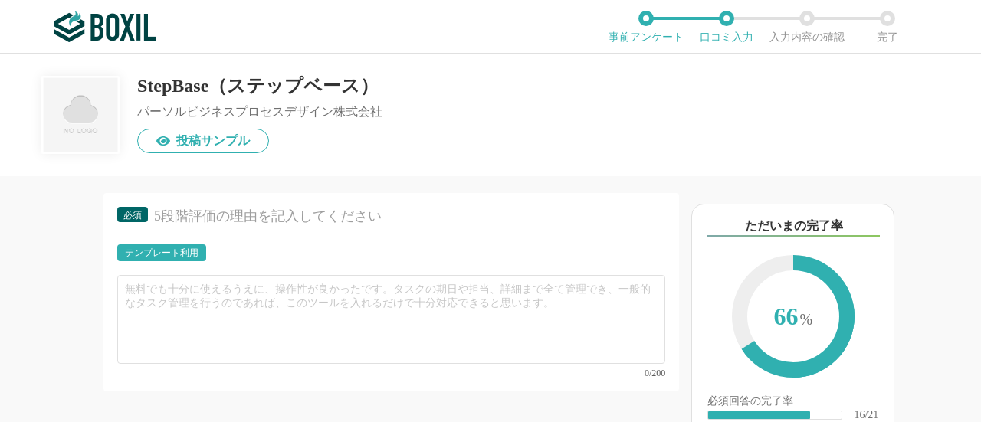
scroll to position [2737, 0]
type input "伴走型アウトソーシング"
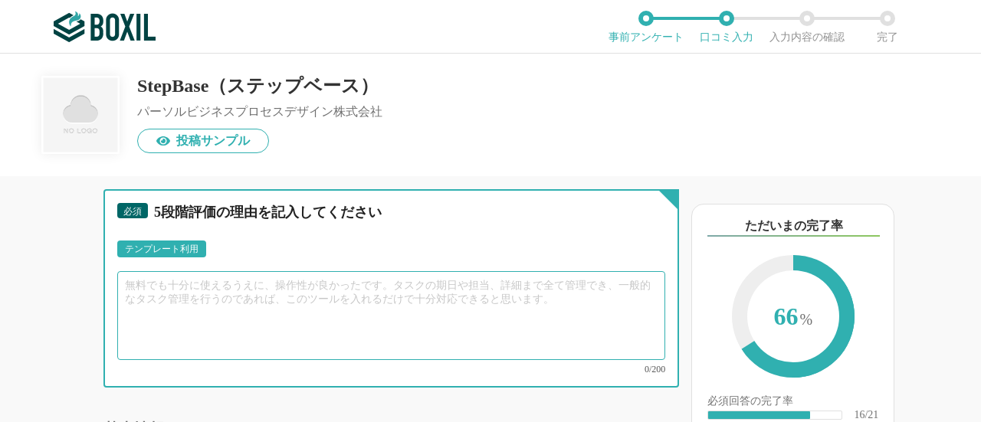
click at [273, 335] on textarea at bounding box center [391, 315] width 548 height 89
type textarea "こ"
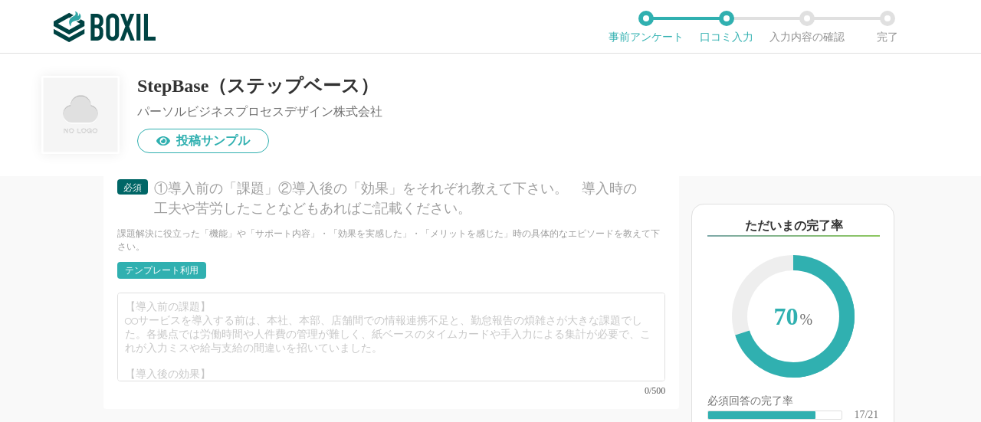
scroll to position [3029, 0]
type textarea "業務を受け取る側（StepBase）の能力が非常に高く、弊社側の業務プロセスが定まり切っていないなかでも、伴走しながら整理をし、改善をしてくれる。限られた時間…"
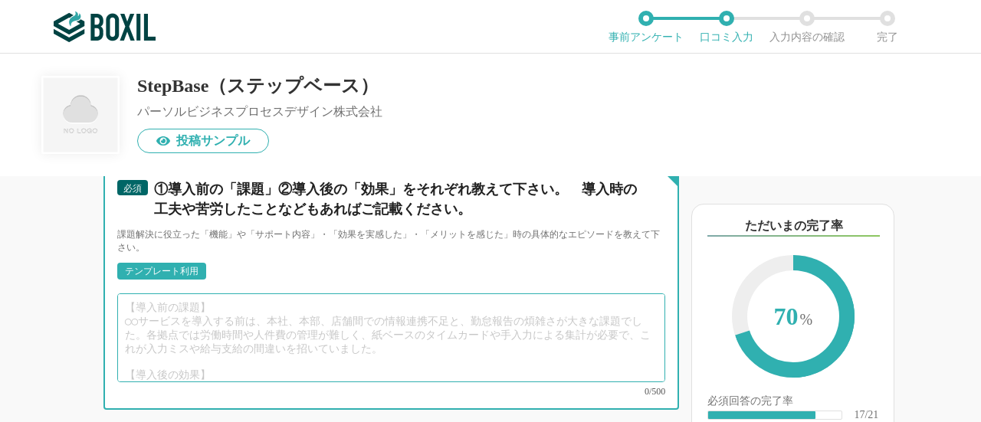
click at [182, 349] on textarea at bounding box center [391, 338] width 548 height 89
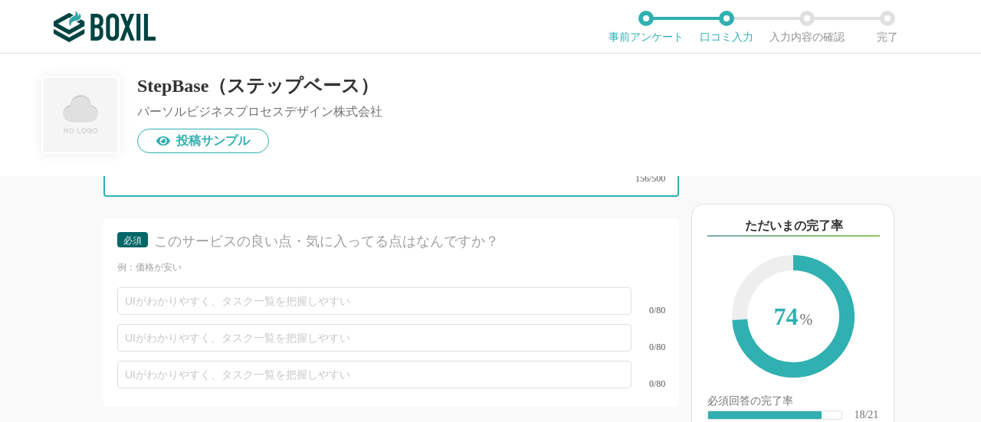
scroll to position [3282, 0]
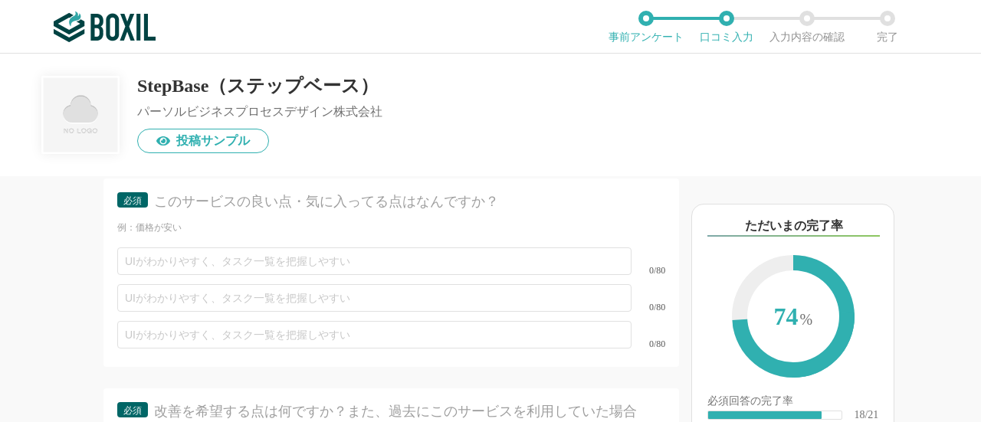
type textarea "①導入前の課題としては、純粋に人的リソースが不足しており、単純だが正確性を求められる仕事を遂行できないメンバーが多く、クレームや手戻りが多発していた。 ②導入…"
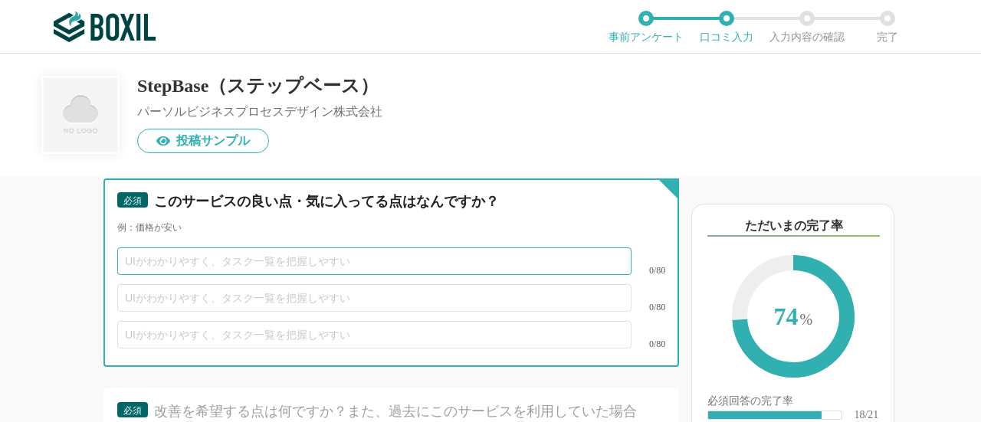
click at [309, 275] on input "text" at bounding box center [374, 262] width 514 height 28
type input "担当者の対応が非常に良い"
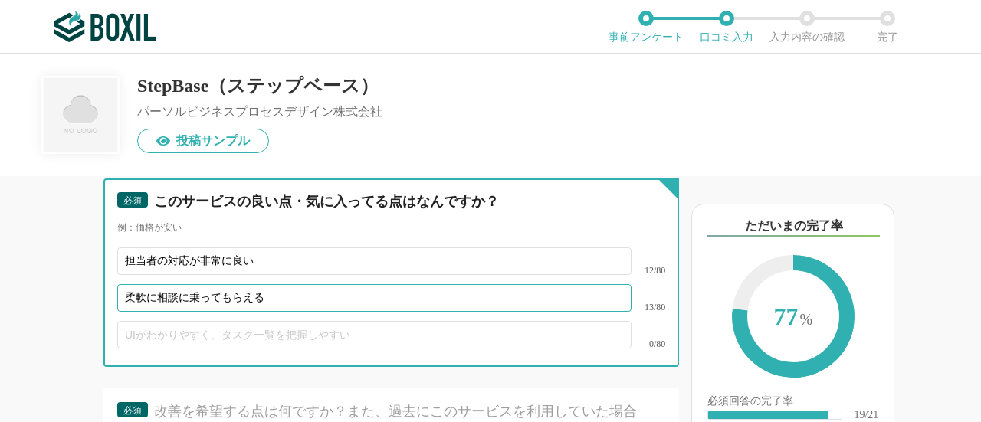
type input "柔軟に相談に乗ってもらえる"
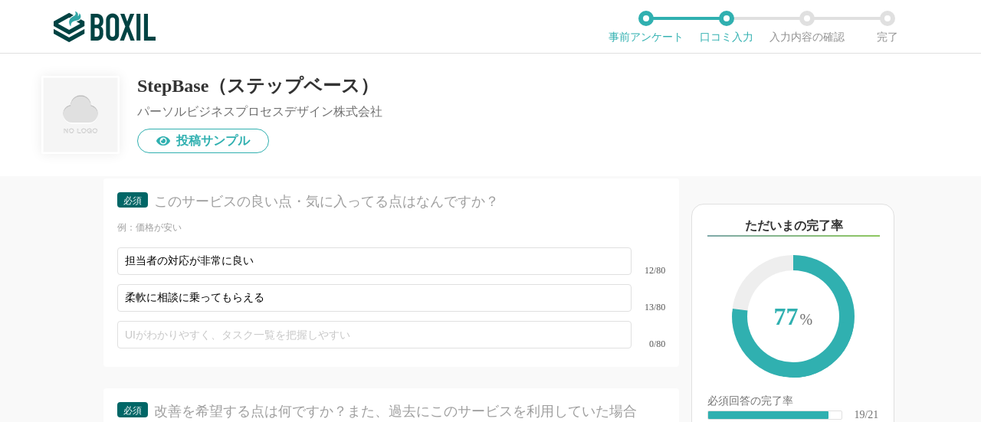
click at [101, 281] on div "他のサービス・ツールと連携していますか？ ※複数選択可 例：Slack、Salesforce 選択したサービス 未選択 Bizer team 必須 導入時に所…" at bounding box center [339, 299] width 679 height 246
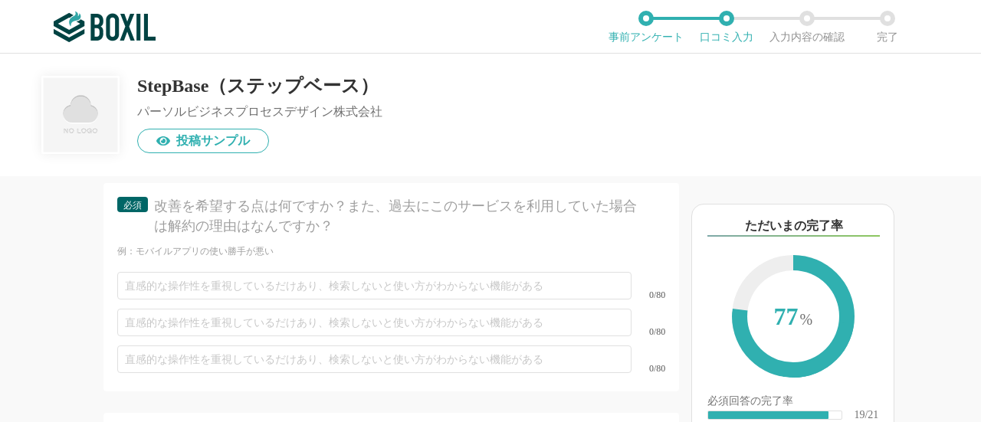
scroll to position [3488, 0]
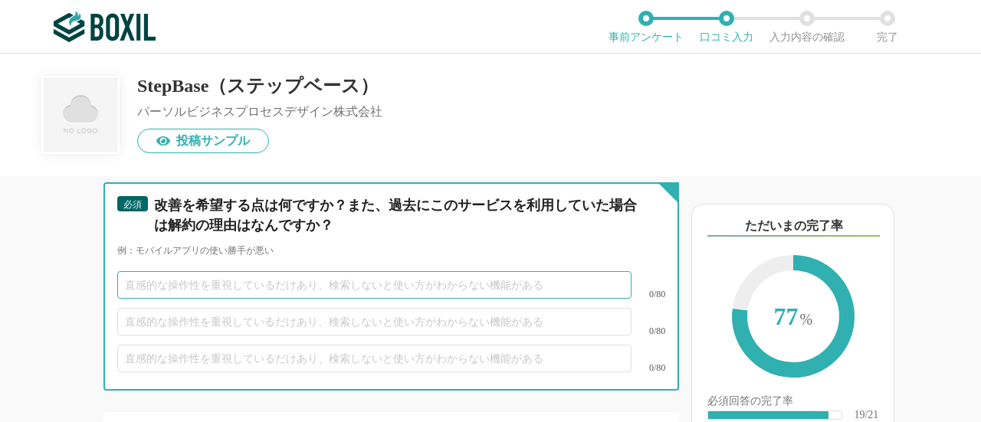
click at [274, 293] on input "text" at bounding box center [374, 285] width 514 height 28
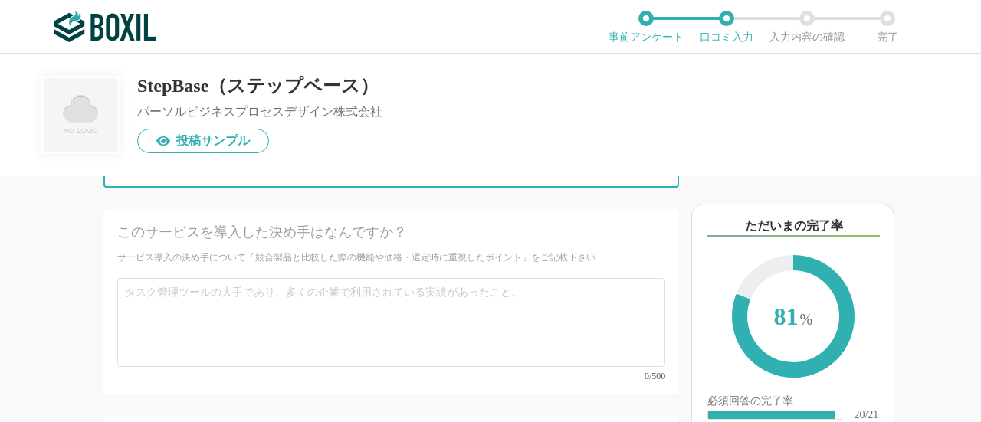
scroll to position [3692, 0]
type input "弊社の事業規模だと若干高めのサービスかなと思いますが、実際にそうしたクオリティではあると思う。"
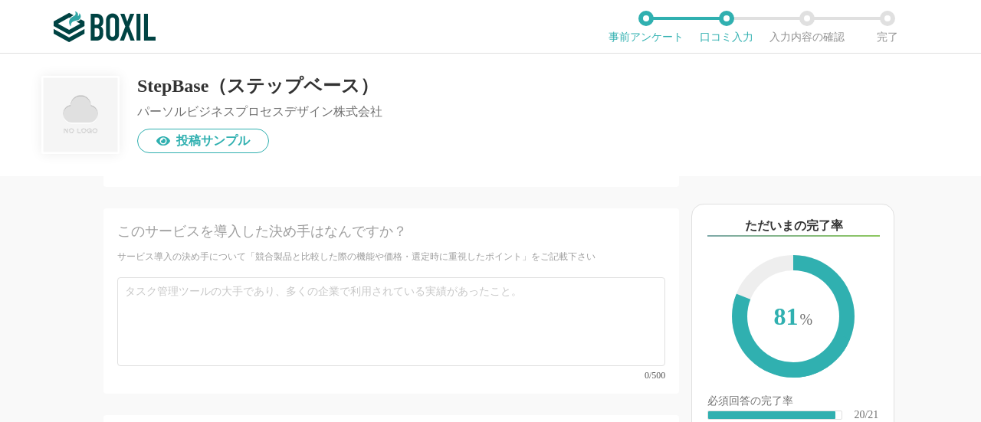
scroll to position [0, 0]
click at [346, 277] on div "このサービスを導入した決め手はなんですか？ サービス導入の決め手について「競合製品と比較した際の機能や価格・選定時に重視したポイント」をご記載下さい 0/500" at bounding box center [391, 300] width 576 height 185
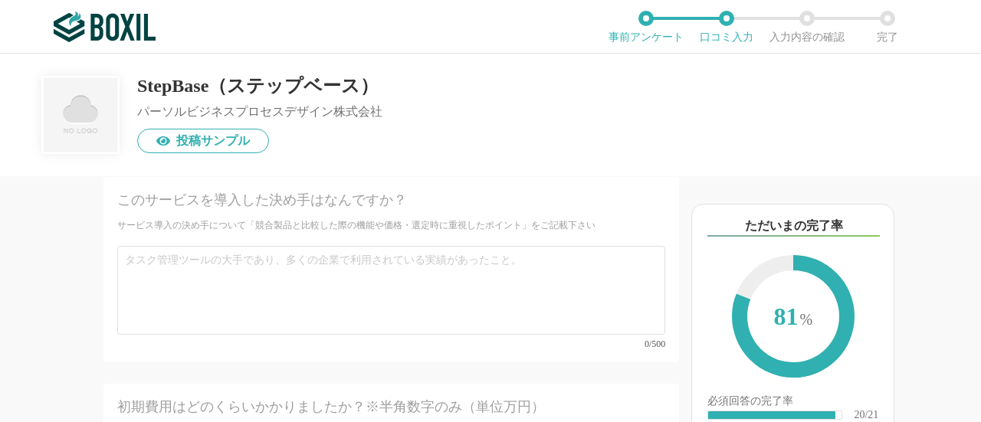
scroll to position [3724, 0]
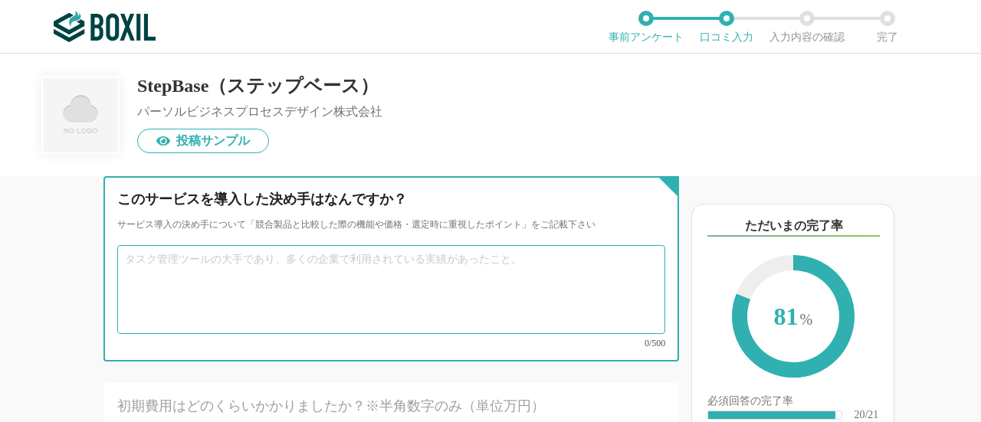
click at [301, 310] on textarea at bounding box center [391, 289] width 548 height 89
type textarea "れ"
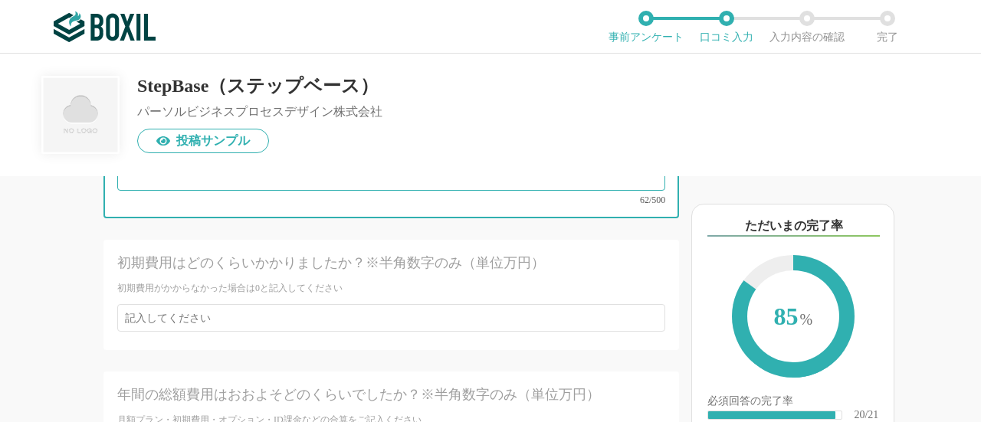
scroll to position [3873, 0]
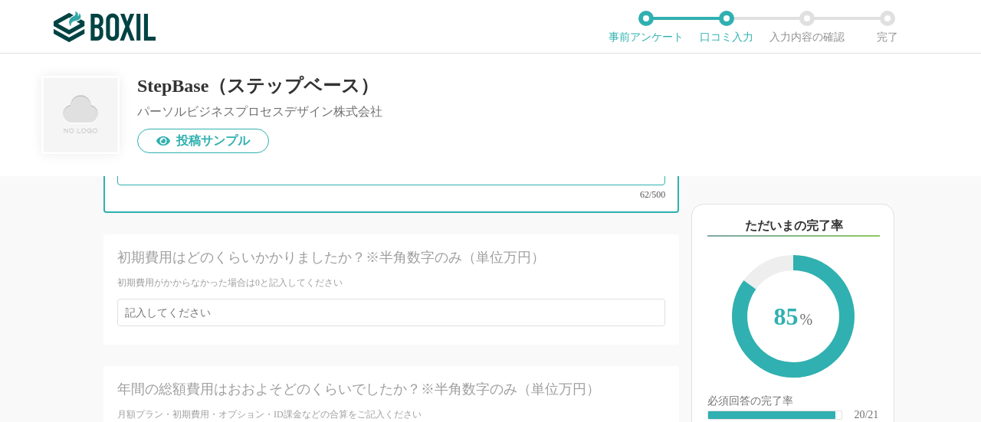
type textarea "担当者の丁寧な対応とクイックレスポンス。こちらのレベルにしっかりと目線を落としていただいたうえで、伴走して改善をしてくれる。"
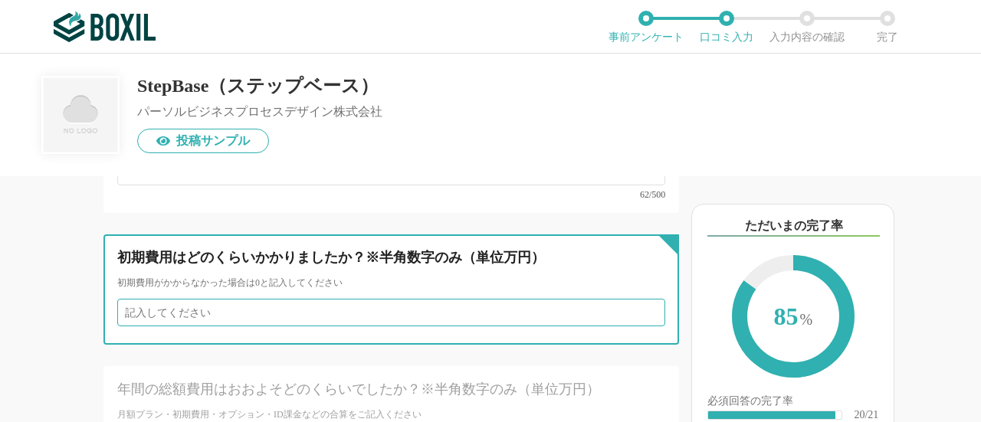
click at [301, 310] on input "number" at bounding box center [391, 313] width 548 height 28
type input "1"
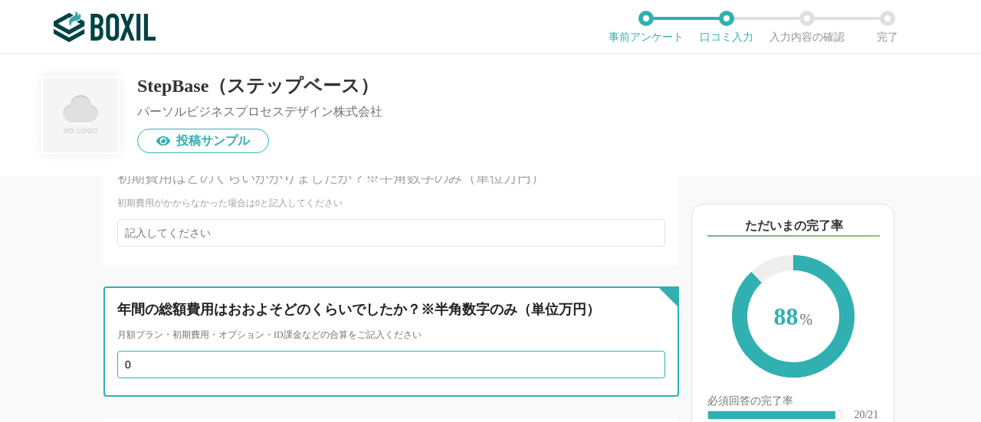
scroll to position [3959, 0]
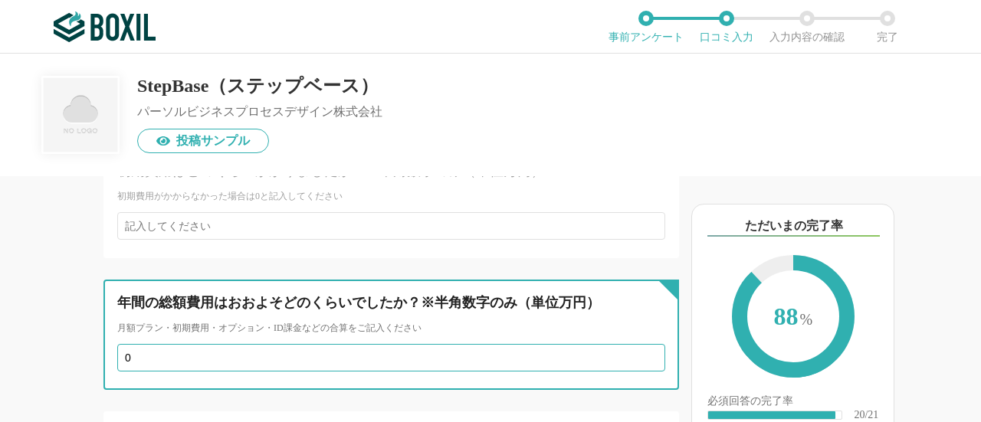
type input "0"
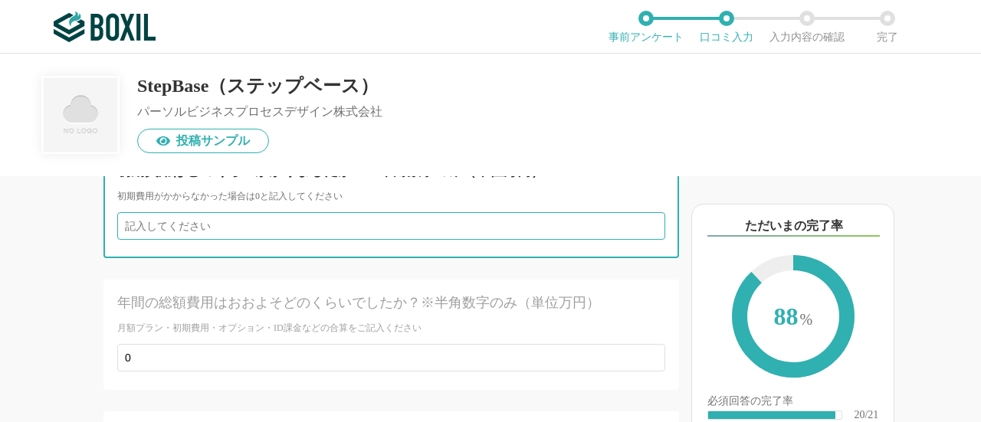
type input "2"
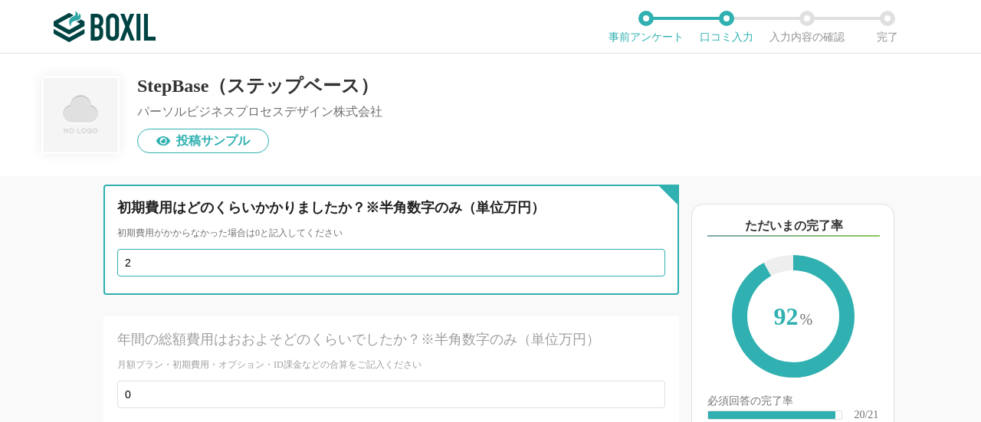
scroll to position [3916, 0]
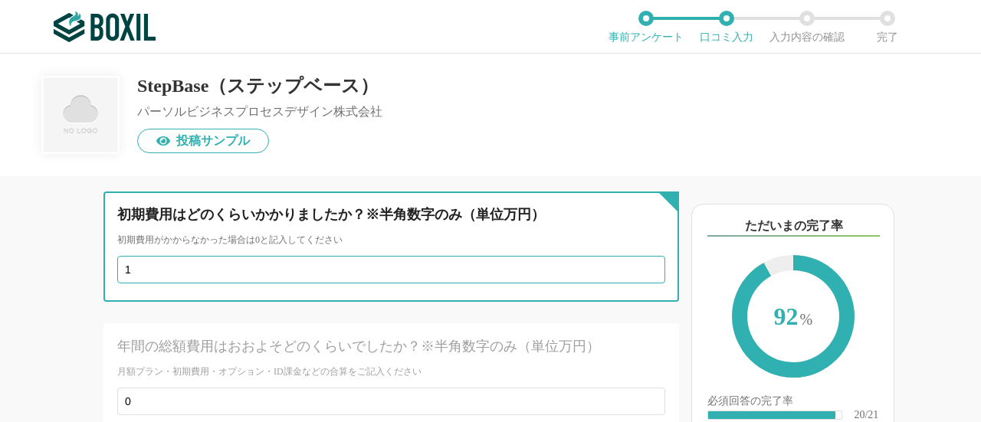
type input "0"
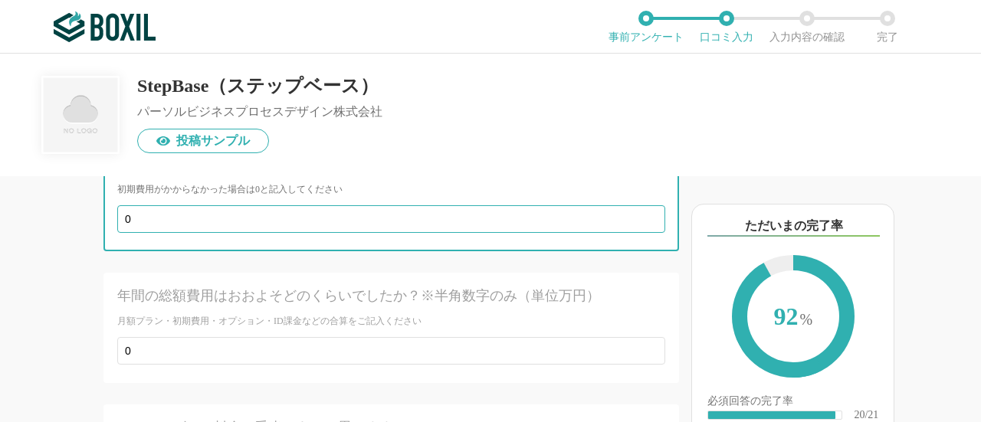
scroll to position [3969, 0]
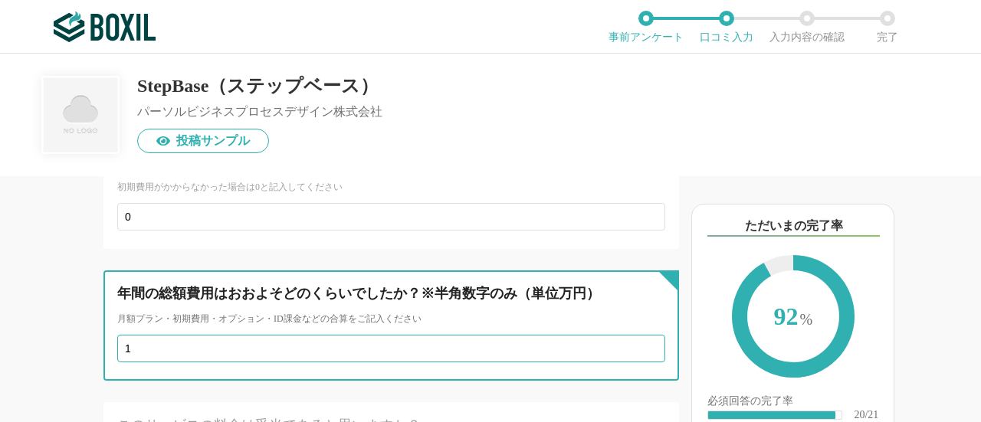
type input "15"
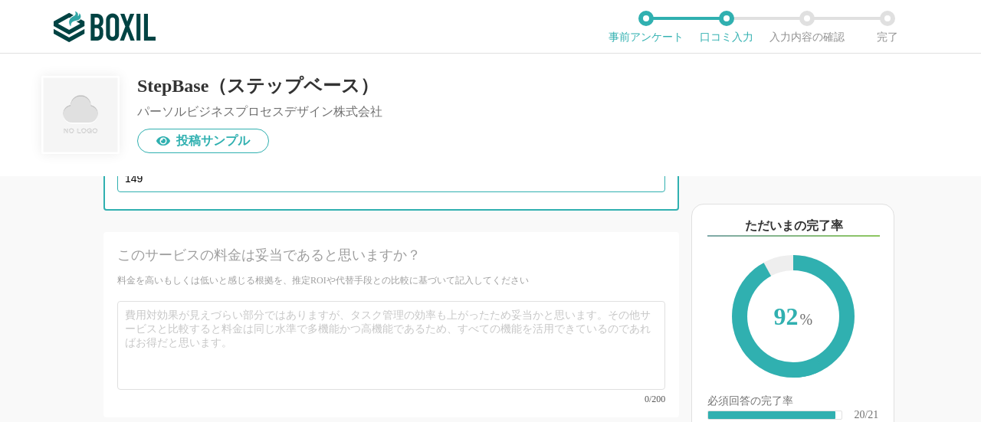
scroll to position [4150, 0]
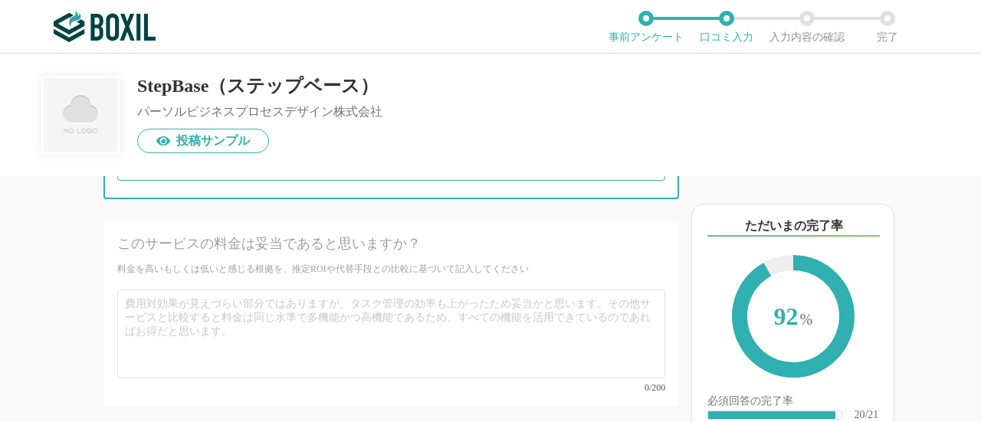
type input "149"
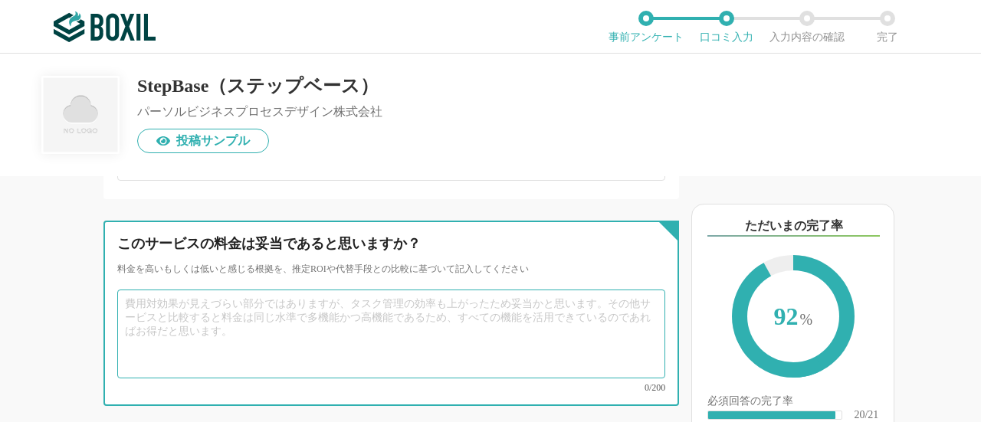
click at [239, 307] on textarea at bounding box center [391, 334] width 548 height 89
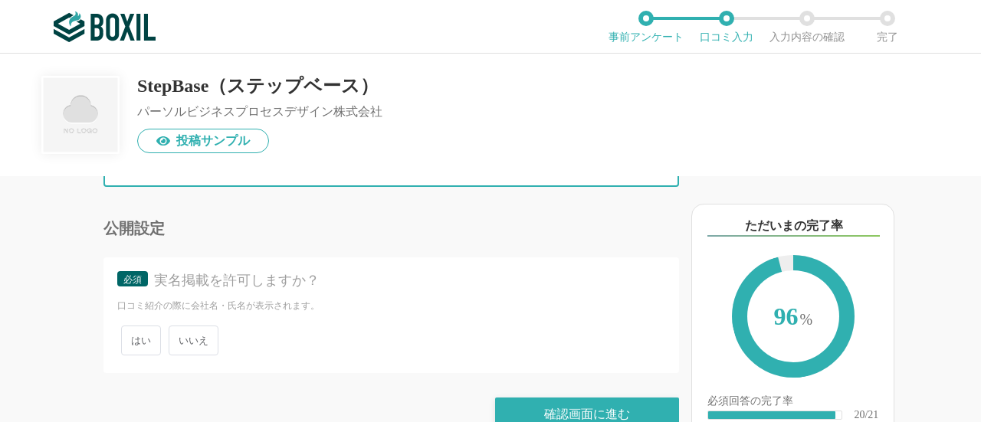
scroll to position [4380, 0]
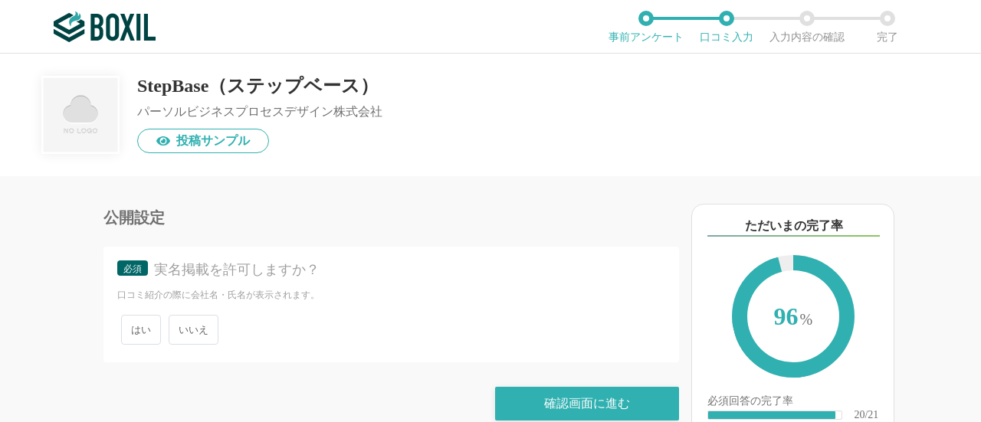
type textarea "妥当だと思います。"
click at [209, 320] on span "いいえ" at bounding box center [194, 330] width 50 height 30
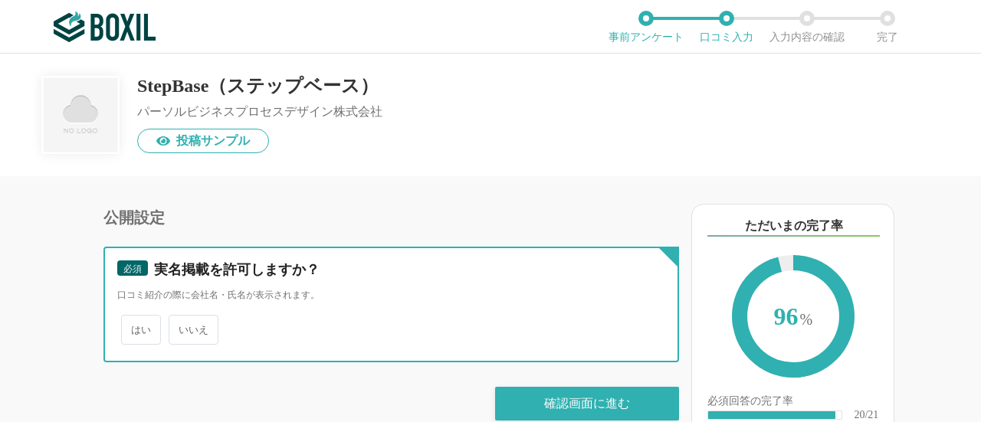
click at [182, 320] on input "いいえ" at bounding box center [177, 322] width 10 height 10
radio input "true"
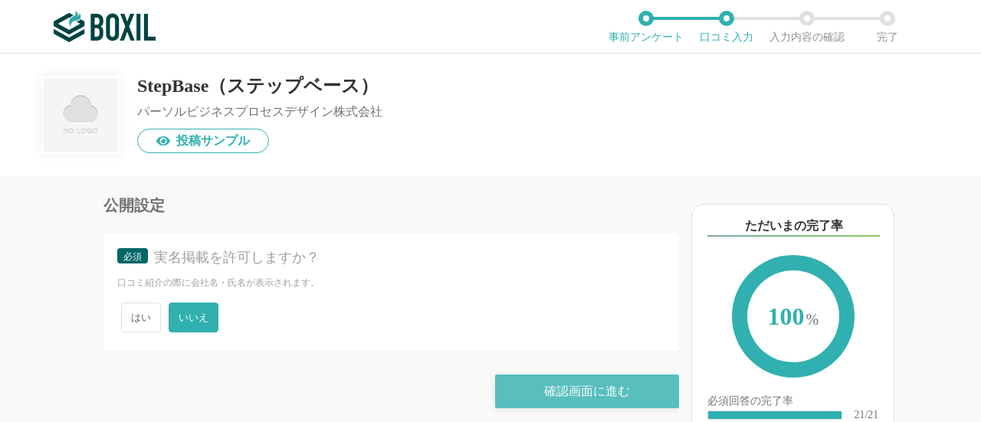
click at [538, 389] on div "確認画面に進む" at bounding box center [587, 392] width 184 height 34
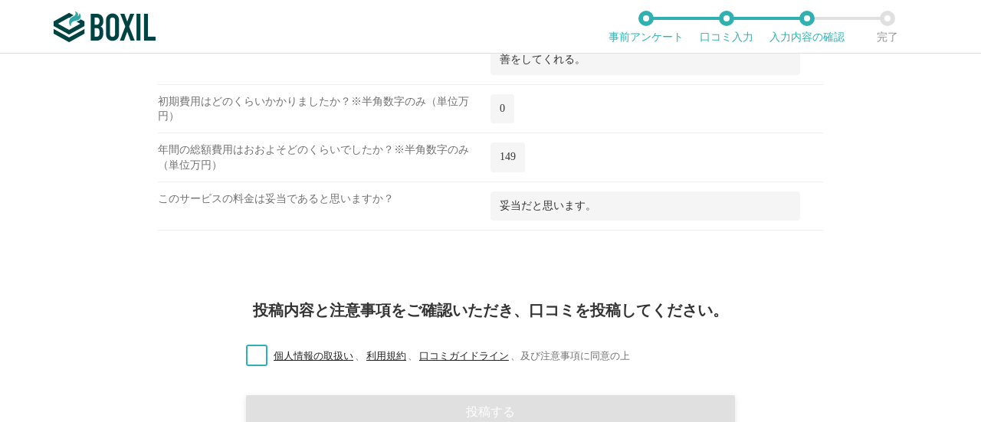
scroll to position [1875, 0]
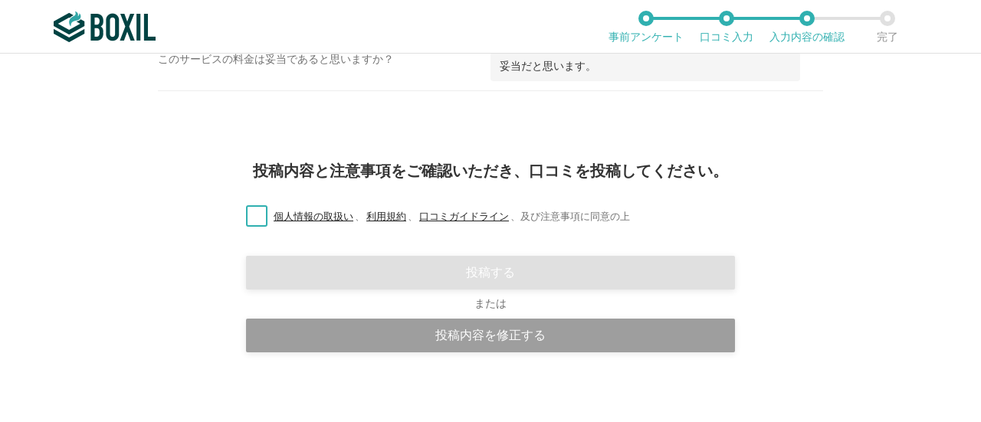
click at [234, 209] on label "個人情報の取扱い 、 利用規約 、 口コミガイドライン 、 及び注意事項に同意の上" at bounding box center [432, 217] width 396 height 16
click at [0, 0] on input "個人情報の取扱い 、 利用規約 、 口コミガイドライン 、 及び注意事項に同意の上" at bounding box center [0, 0] width 0 height 0
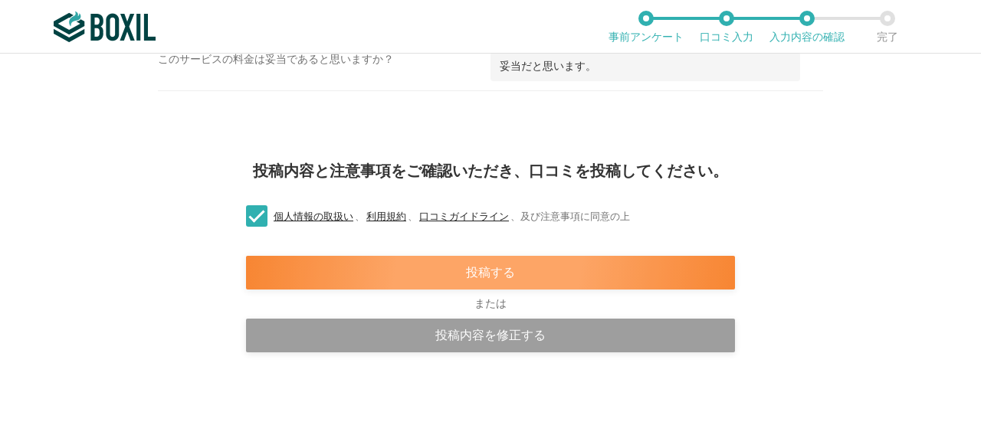
click at [261, 256] on div "投稿する" at bounding box center [490, 273] width 489 height 34
